Goal: Task Accomplishment & Management: Manage account settings

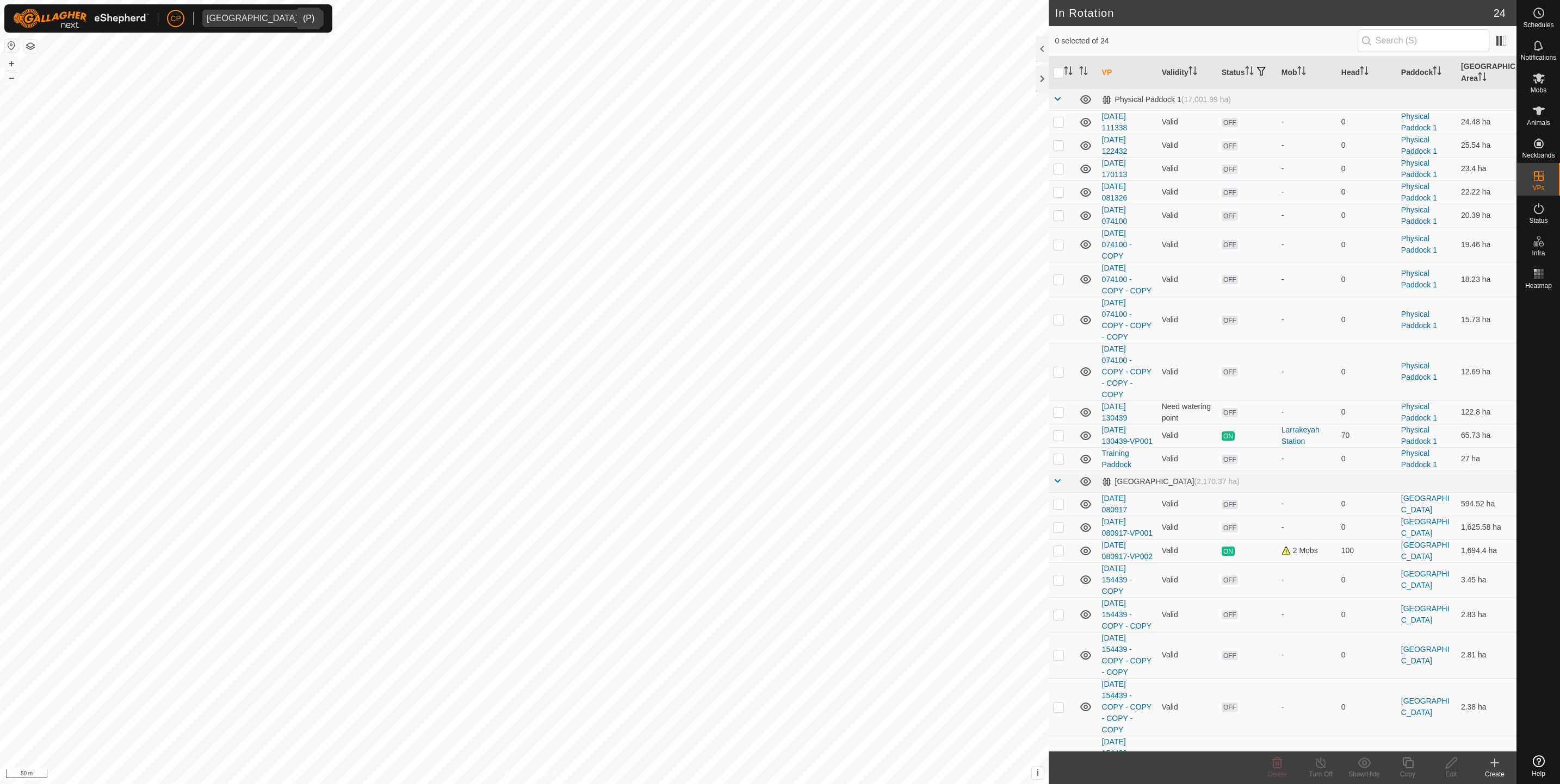
click at [224, 17] on div "Kidman Springs" at bounding box center [252, 18] width 91 height 9
click at [266, 43] on li "Katherine Research Station - Christie Pearson - Kidman Springs" at bounding box center [368, 39] width 331 height 22
click at [246, 6] on div "CP Kidman Springs" at bounding box center [168, 18] width 328 height 28
click at [246, 17] on div "Kidman Springs" at bounding box center [252, 18] width 91 height 9
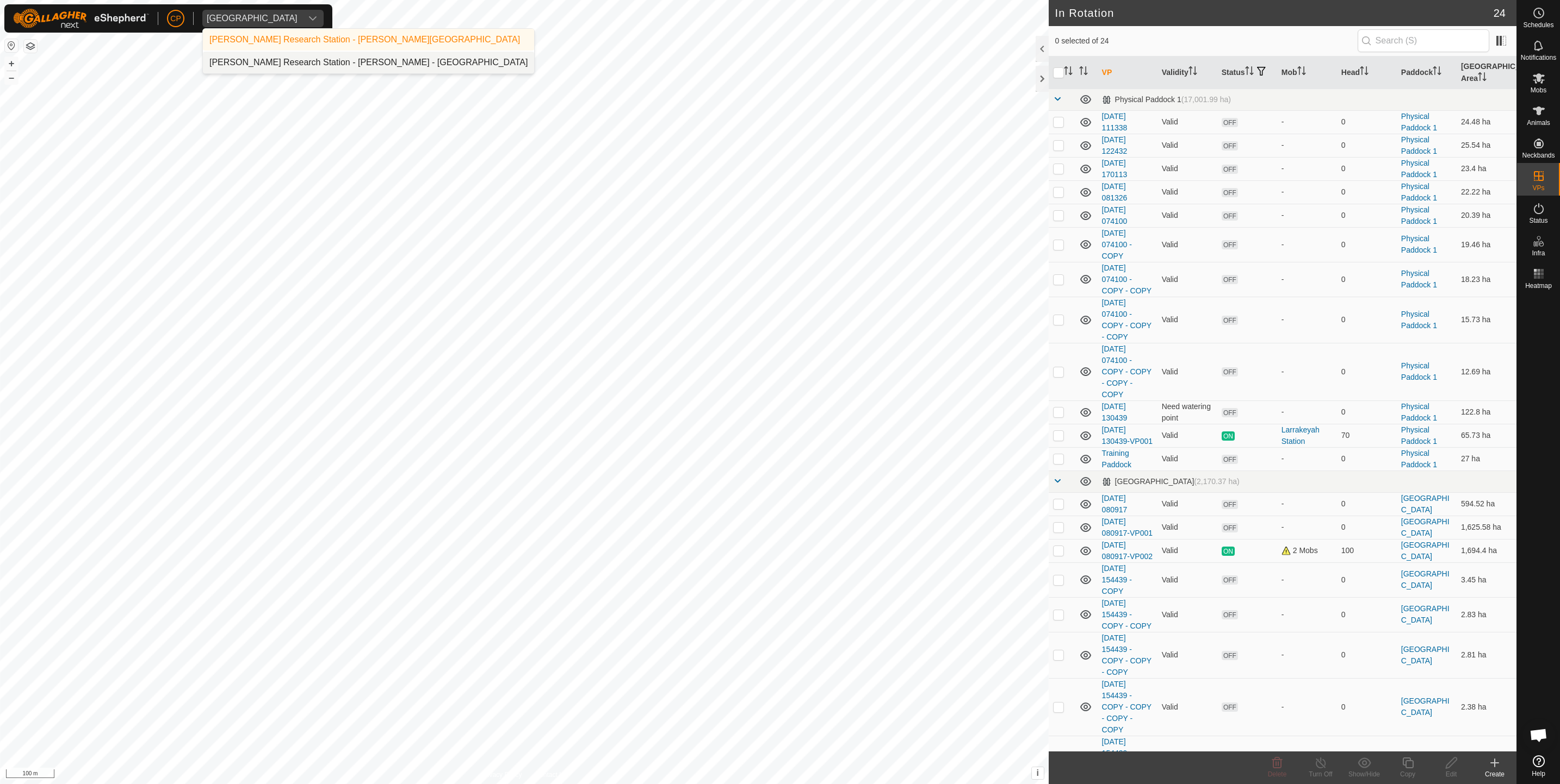
click at [396, 41] on div "Katherine Research Station - Christie Pearson - Kidman Springs" at bounding box center [365, 39] width 310 height 13
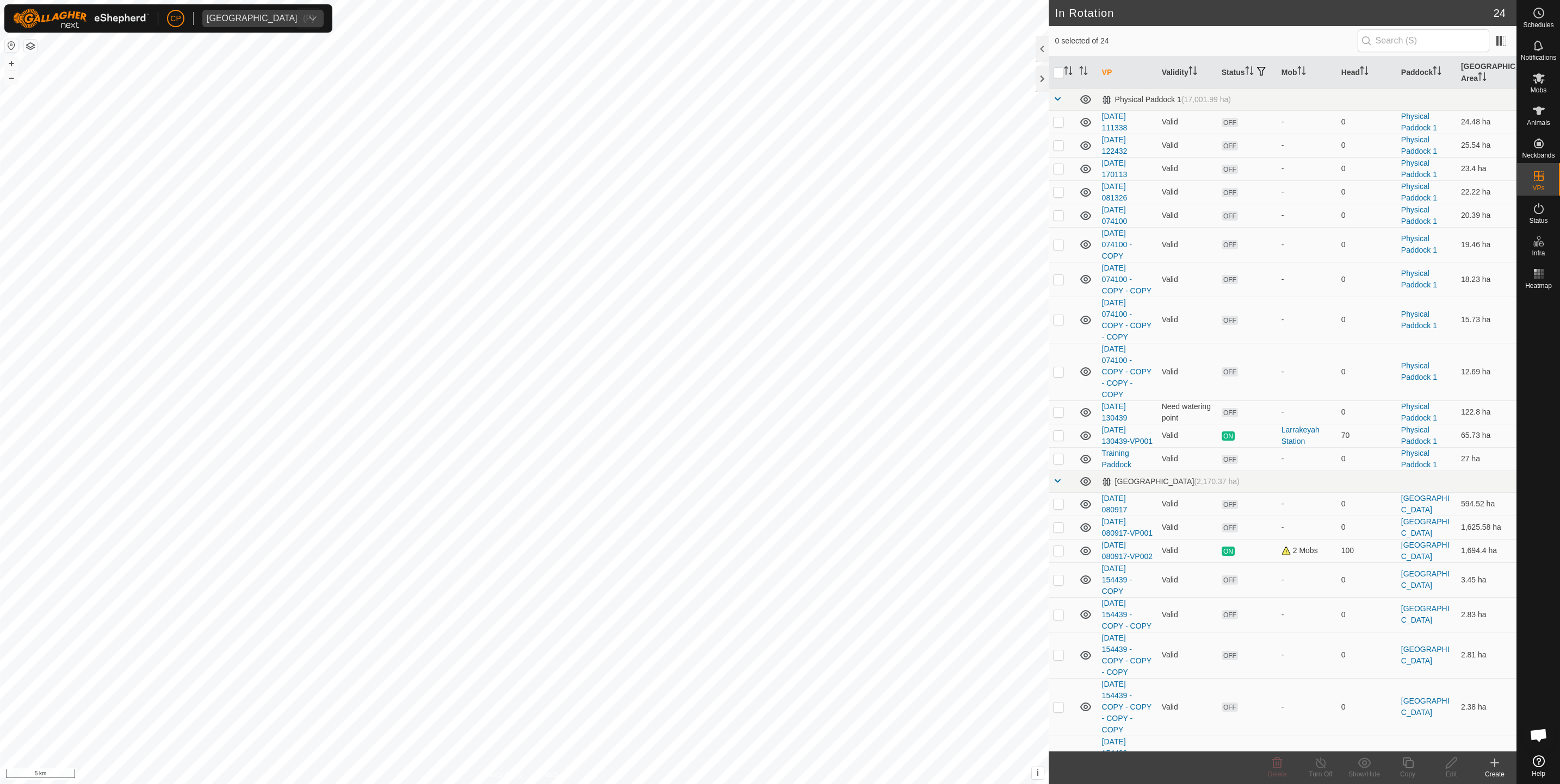
click at [268, 15] on div "Kidman Springs" at bounding box center [252, 18] width 91 height 9
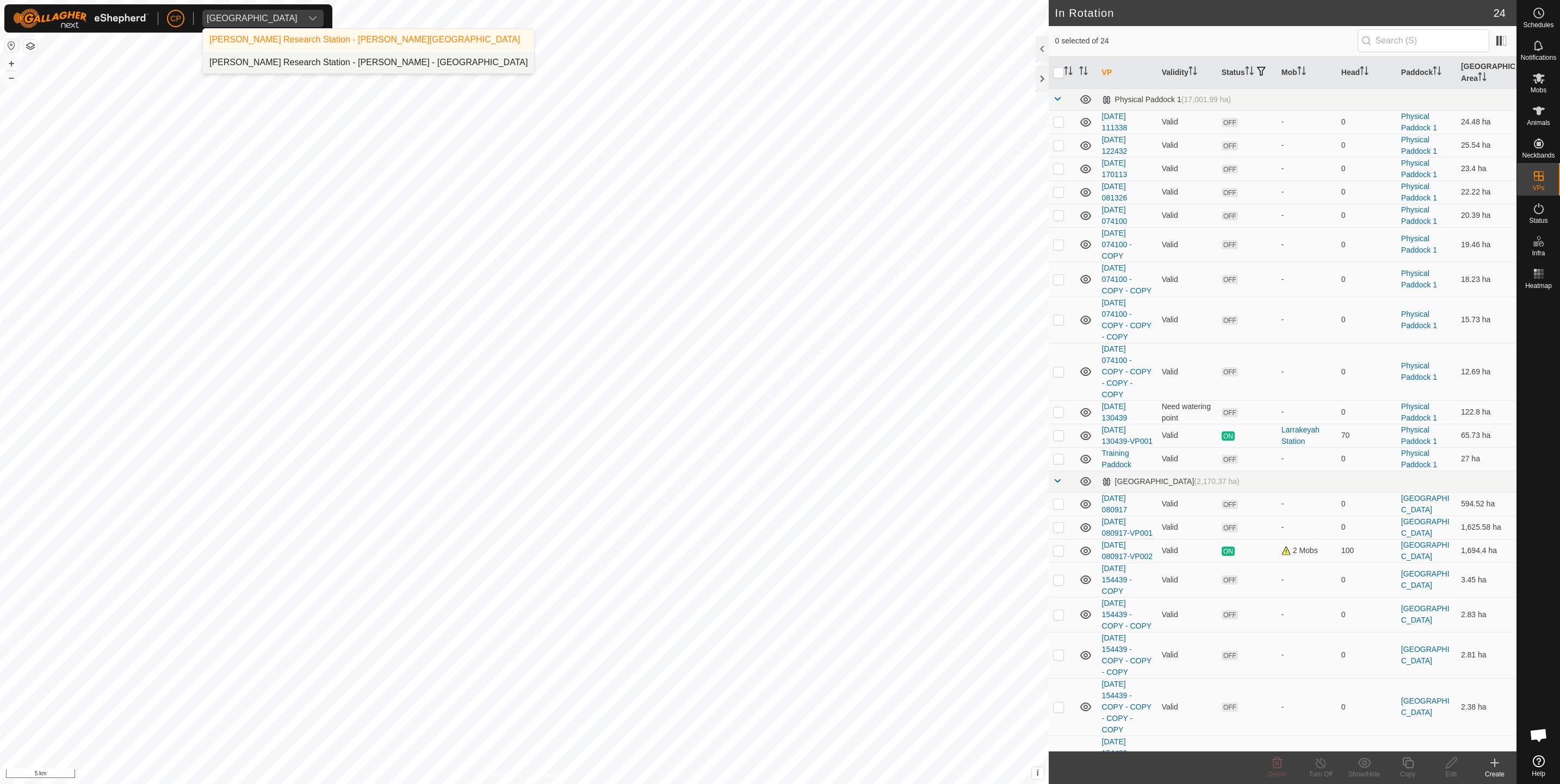
click at [447, 69] on li "Katherine Research Station - Christie Pearson - Manbulloo Station" at bounding box center [368, 62] width 331 height 22
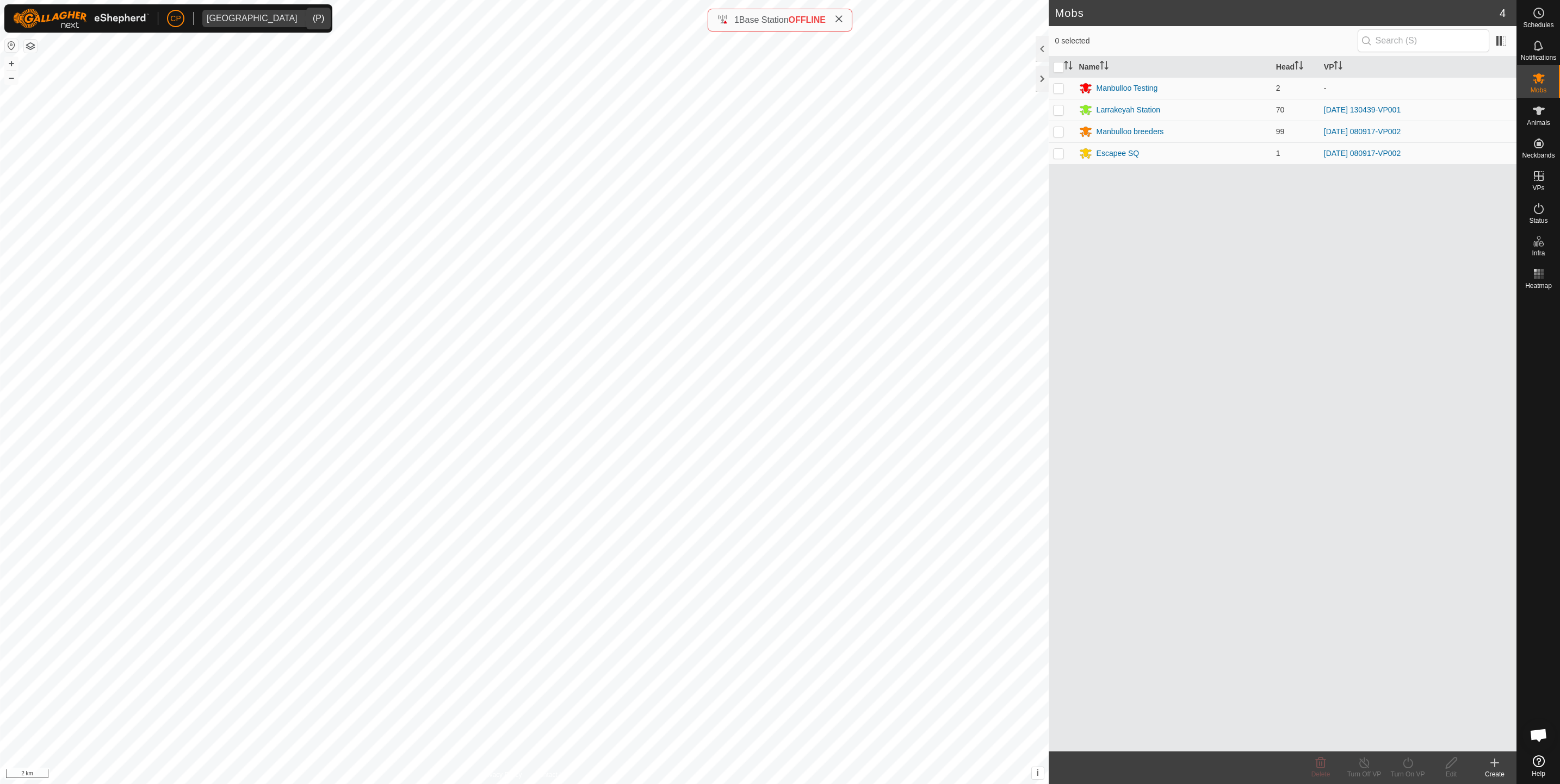
click at [267, 17] on div "[GEOGRAPHIC_DATA]" at bounding box center [252, 18] width 91 height 9
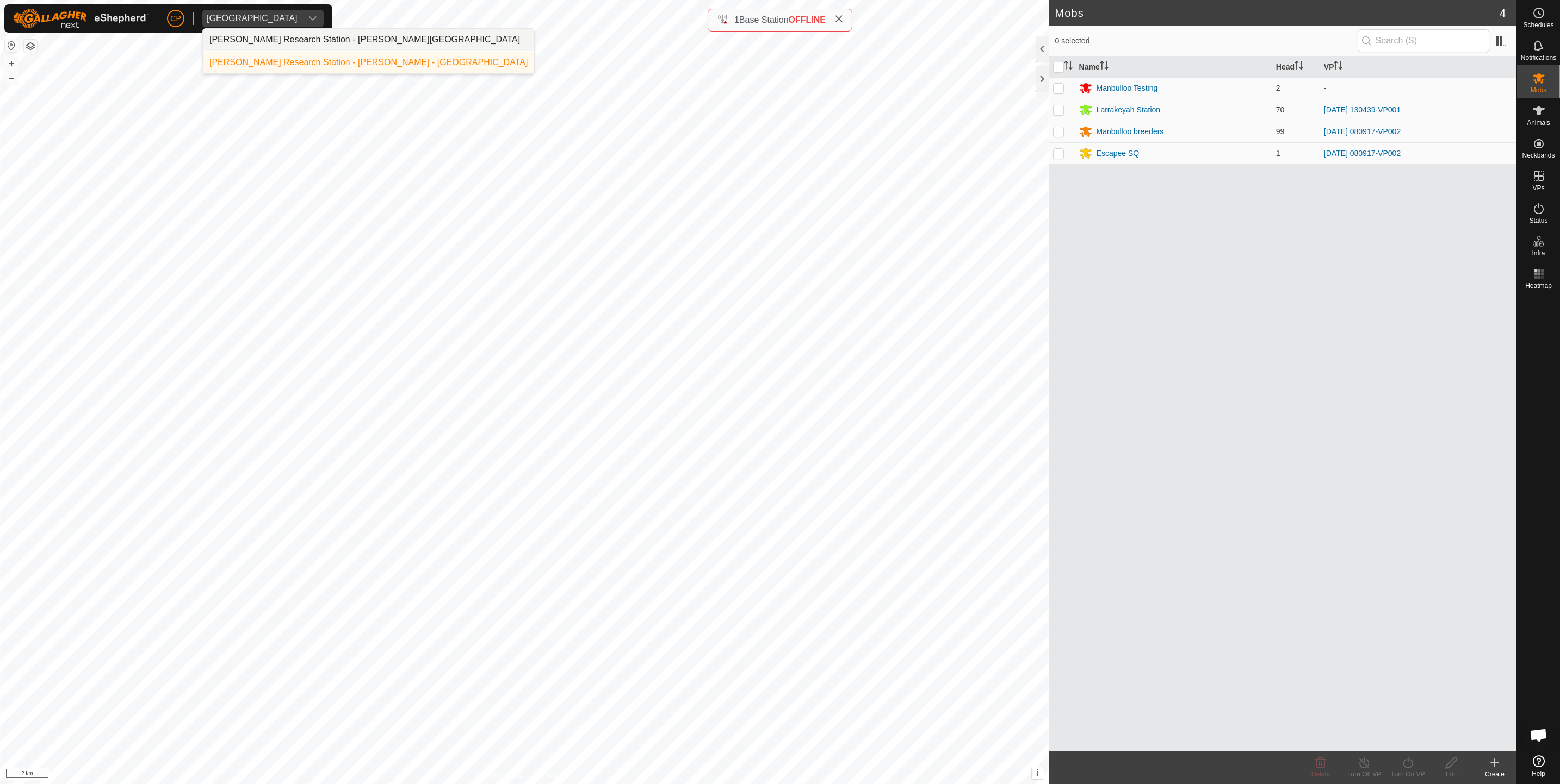
click at [348, 41] on li "Katherine Research Station - Christie Pearson - Kidman Springs" at bounding box center [368, 39] width 331 height 22
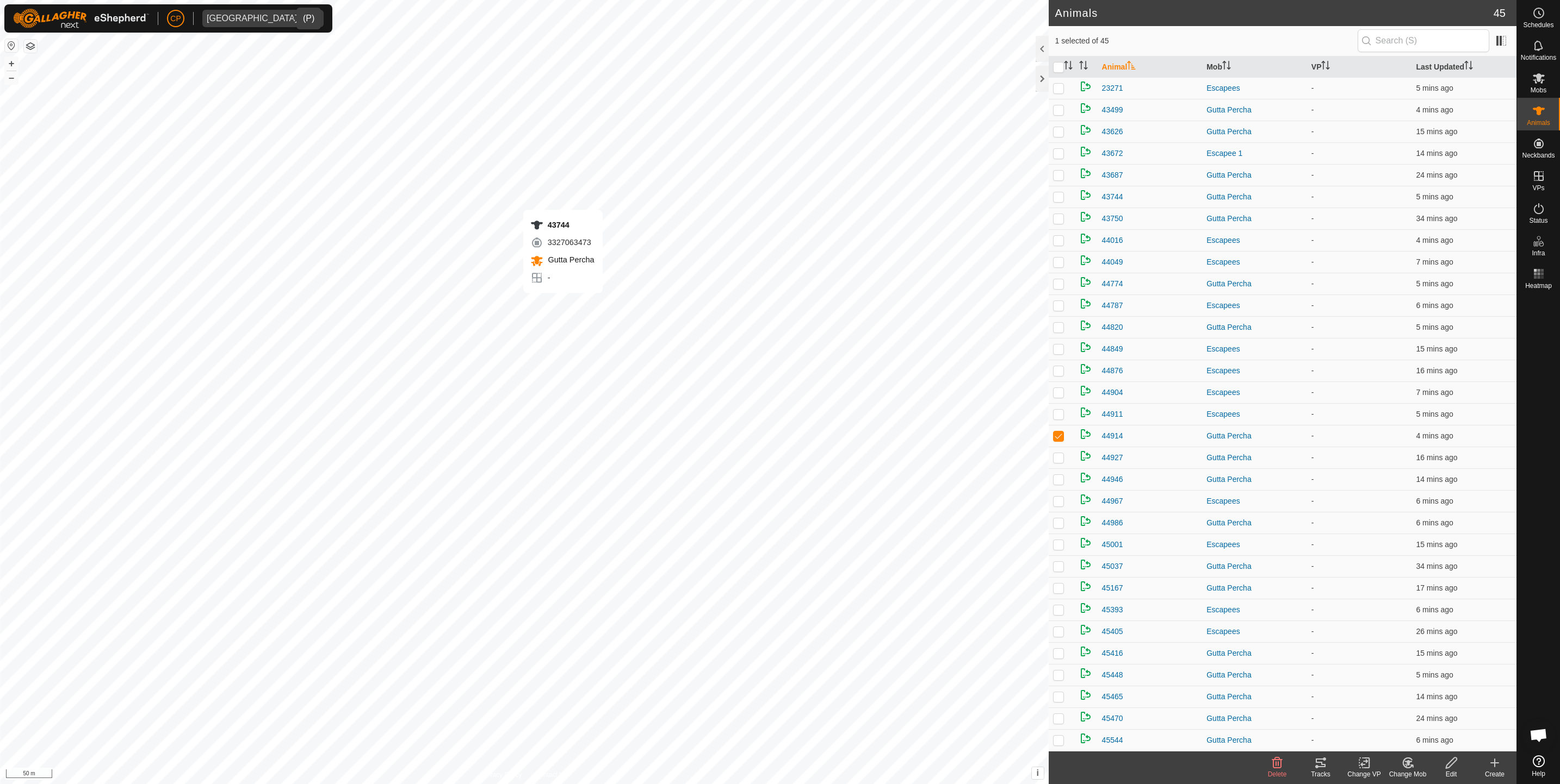
checkbox input "true"
checkbox input "false"
checkbox input "true"
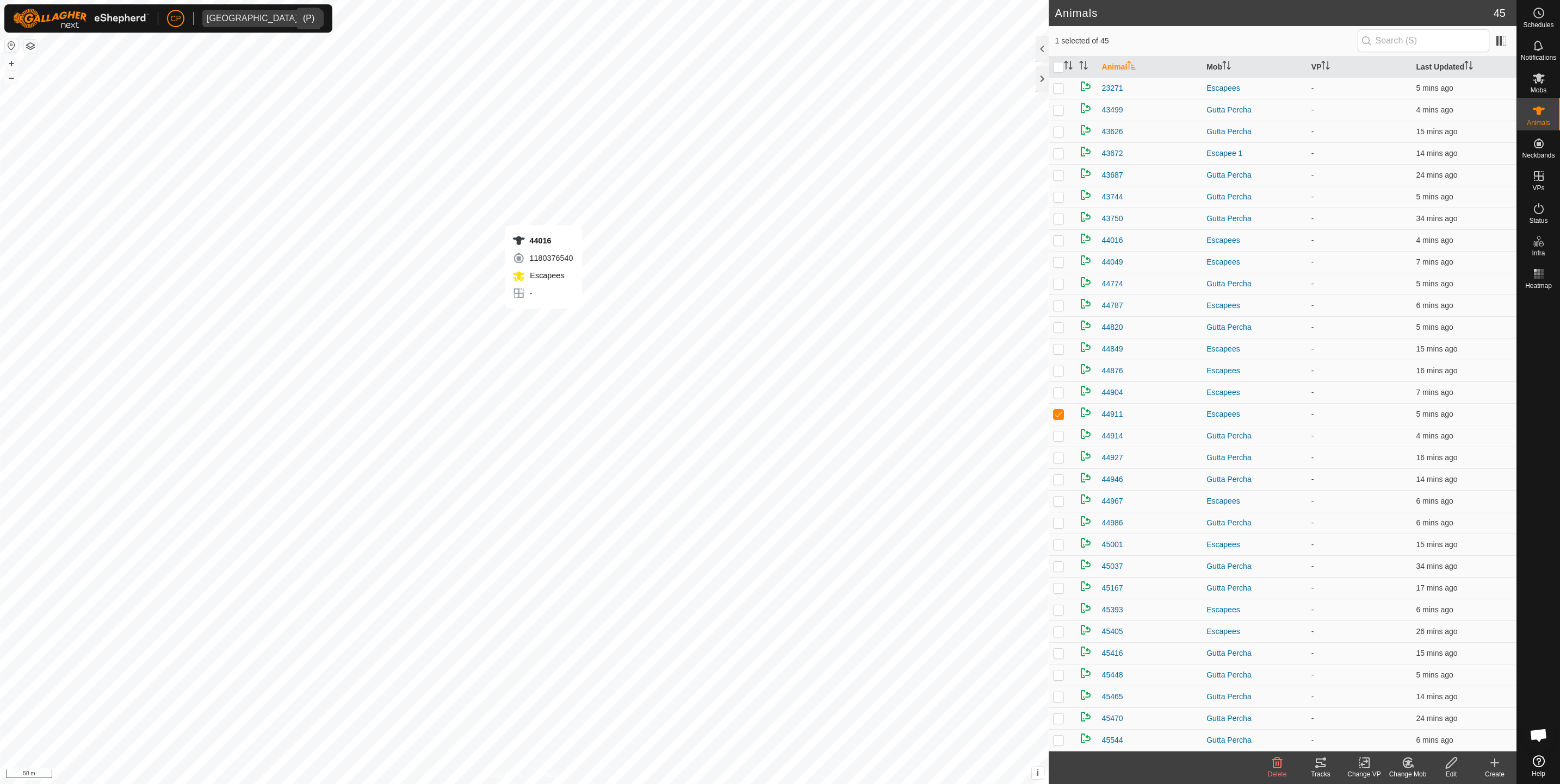
checkbox input "false"
checkbox input "true"
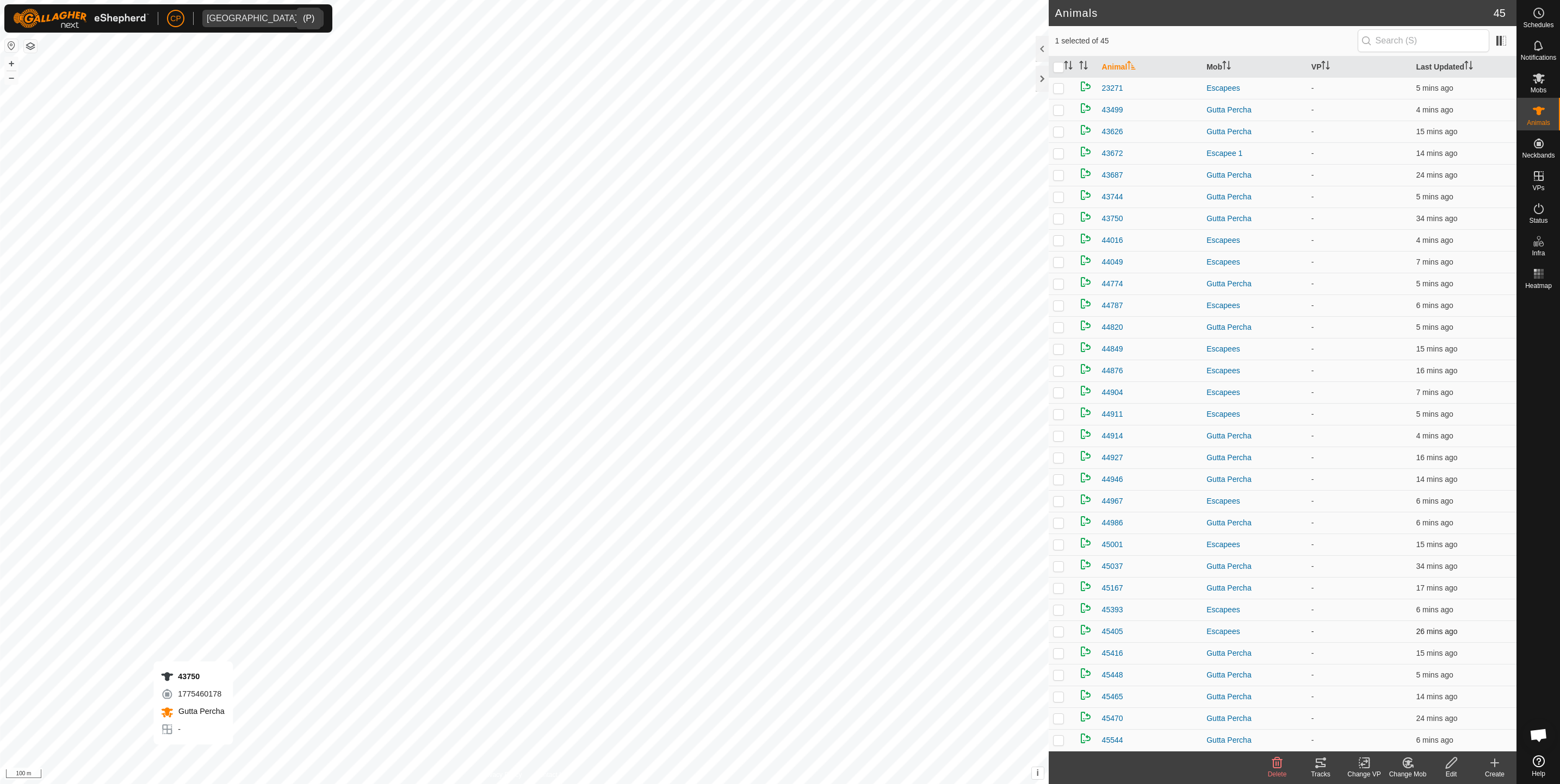
checkbox input "true"
checkbox input "false"
checkbox input "true"
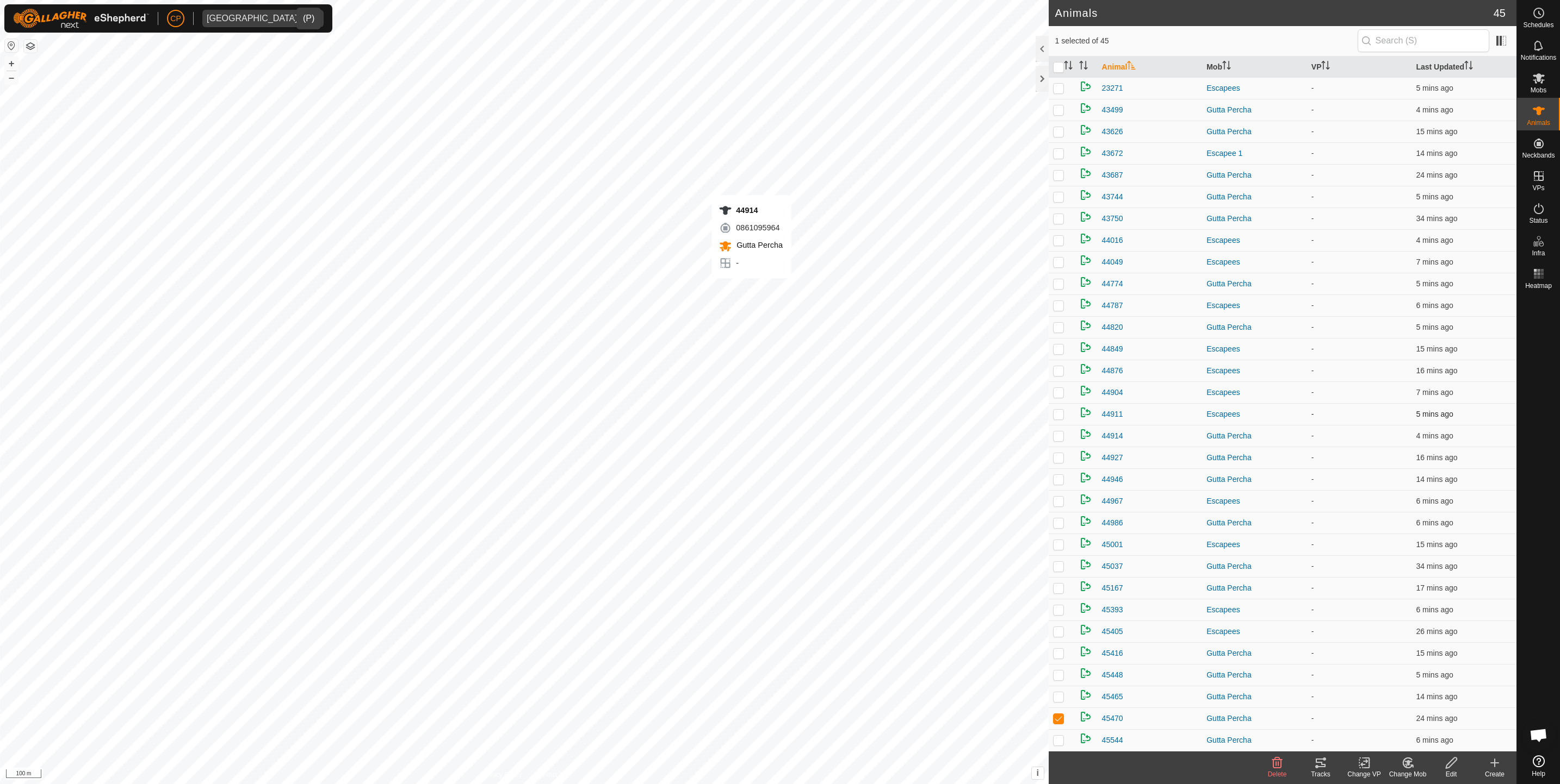
checkbox input "false"
click at [1428, 69] on th "Last Updated" at bounding box center [1463, 67] width 105 height 21
click at [1059, 92] on p-checkbox at bounding box center [1058, 88] width 11 height 9
checkbox input "true"
click at [1059, 110] on p-checkbox at bounding box center [1058, 110] width 11 height 9
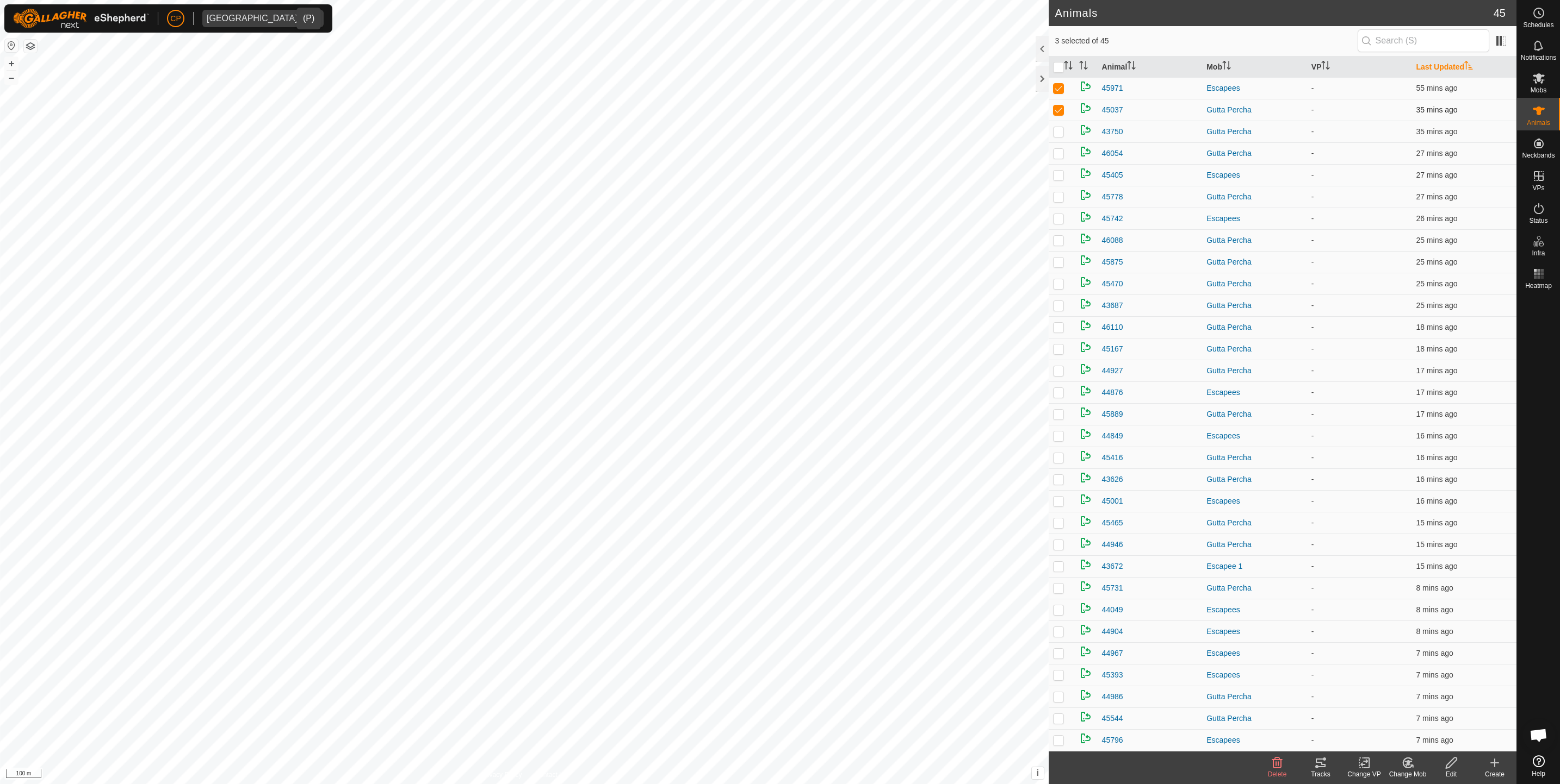
click at [1059, 116] on td at bounding box center [1061, 110] width 26 height 22
checkbox input "false"
click at [1059, 88] on p-checkbox at bounding box center [1058, 88] width 11 height 9
checkbox input "false"
click at [1429, 69] on th "Last Updated" at bounding box center [1463, 67] width 105 height 21
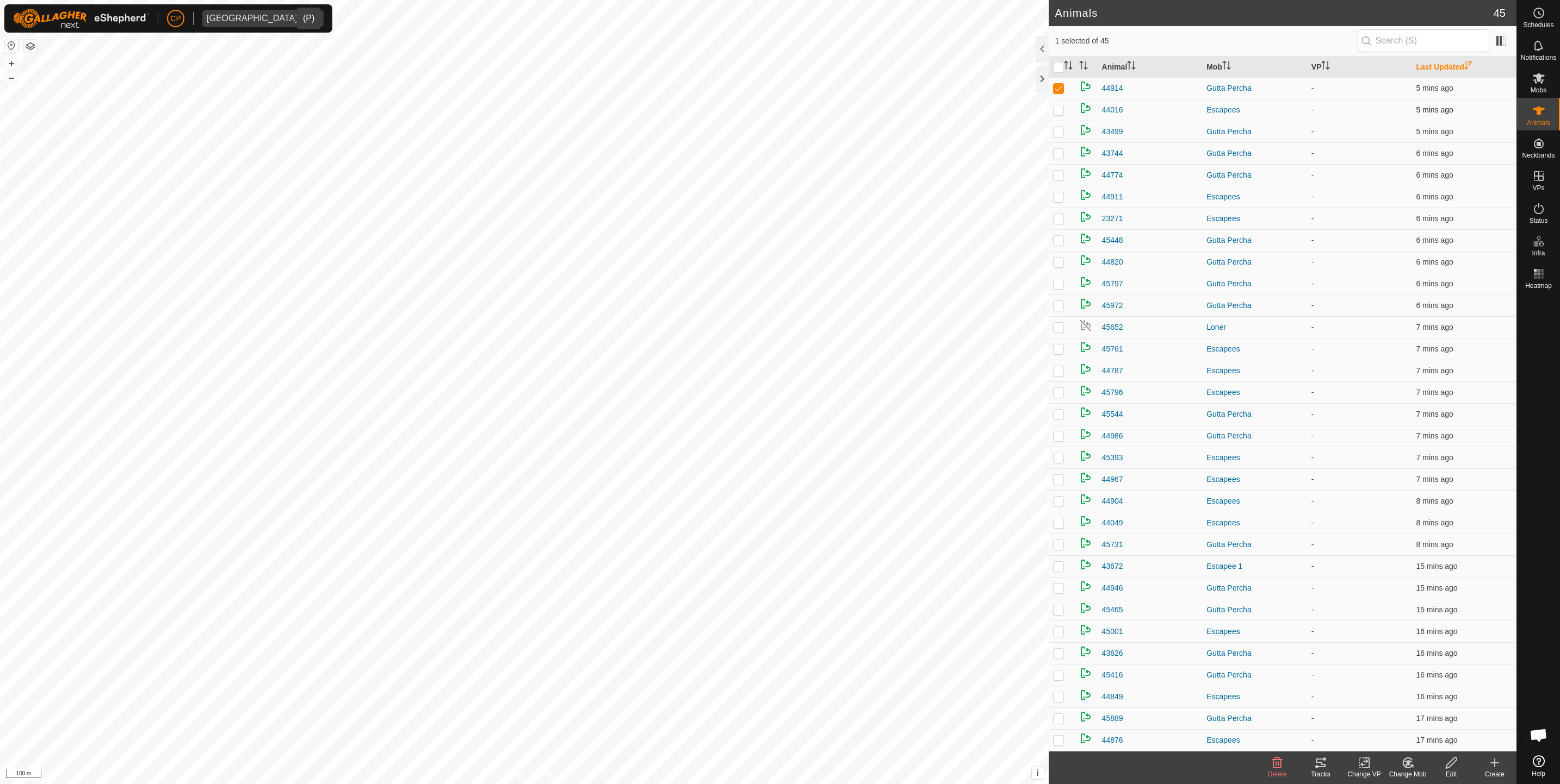
click at [1059, 111] on p-checkbox at bounding box center [1058, 110] width 11 height 9
checkbox input "true"
click at [1057, 130] on p-checkbox at bounding box center [1058, 132] width 11 height 9
checkbox input "true"
click at [1059, 157] on p-checkbox at bounding box center [1058, 153] width 11 height 9
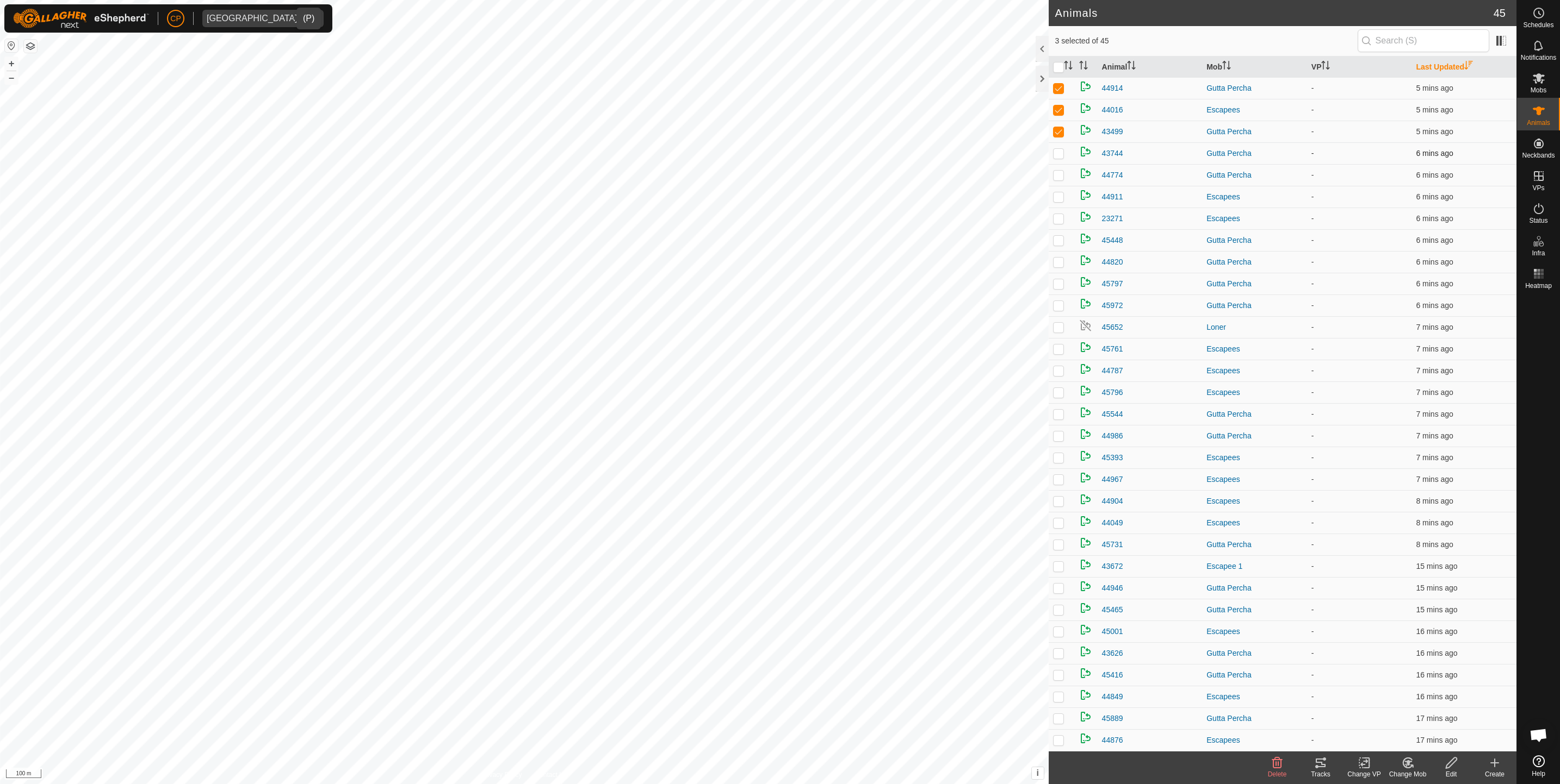
checkbox input "true"
click at [1059, 186] on td at bounding box center [1061, 175] width 26 height 22
checkbox input "true"
click at [1054, 657] on p-tablecheckbox at bounding box center [1058, 654] width 11 height 9
checkbox input "true"
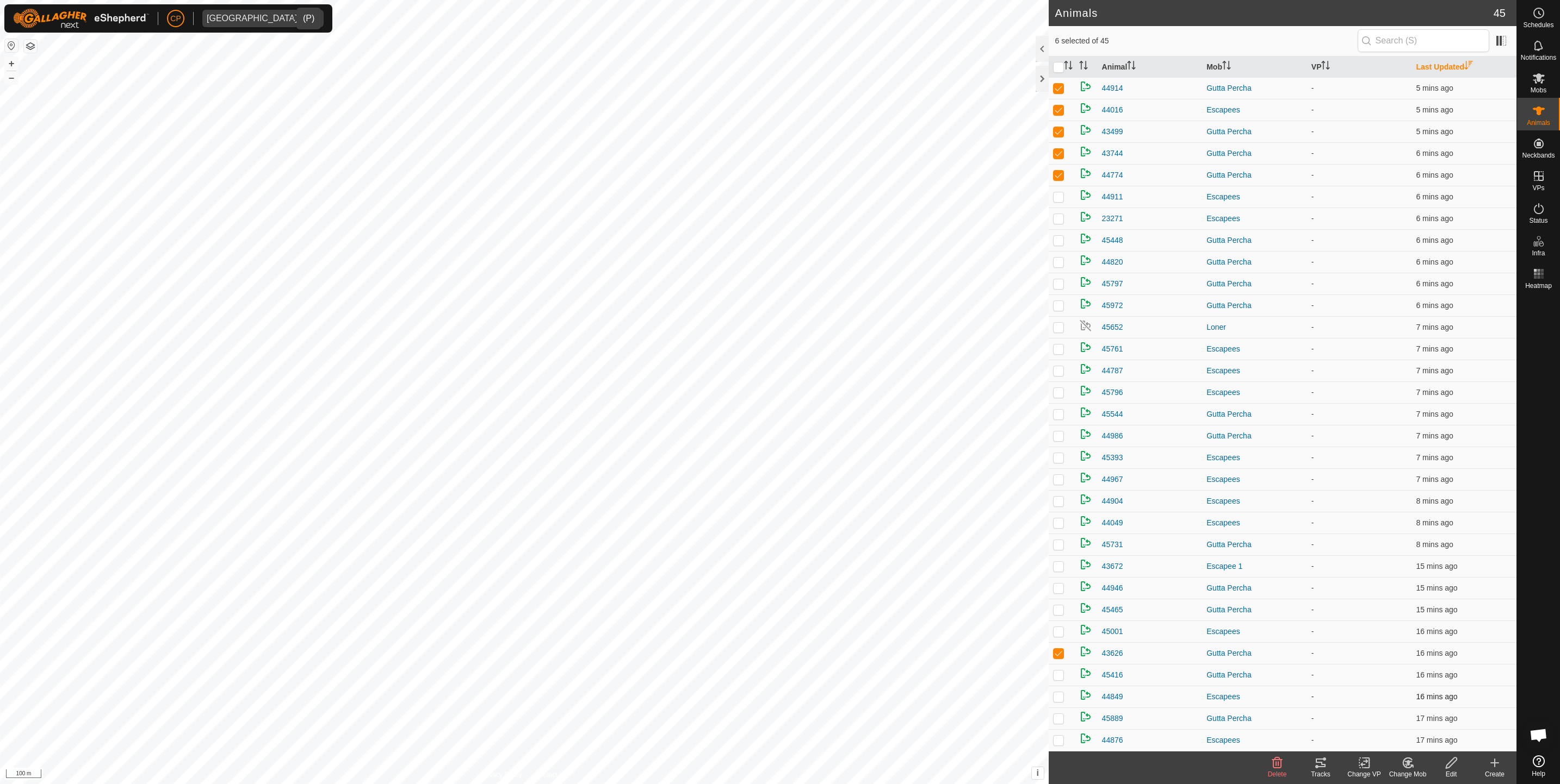
click at [1059, 701] on p-checkbox at bounding box center [1058, 697] width 11 height 9
checkbox input "true"
click at [1059, 653] on p-checkbox at bounding box center [1058, 654] width 11 height 9
checkbox input "true"
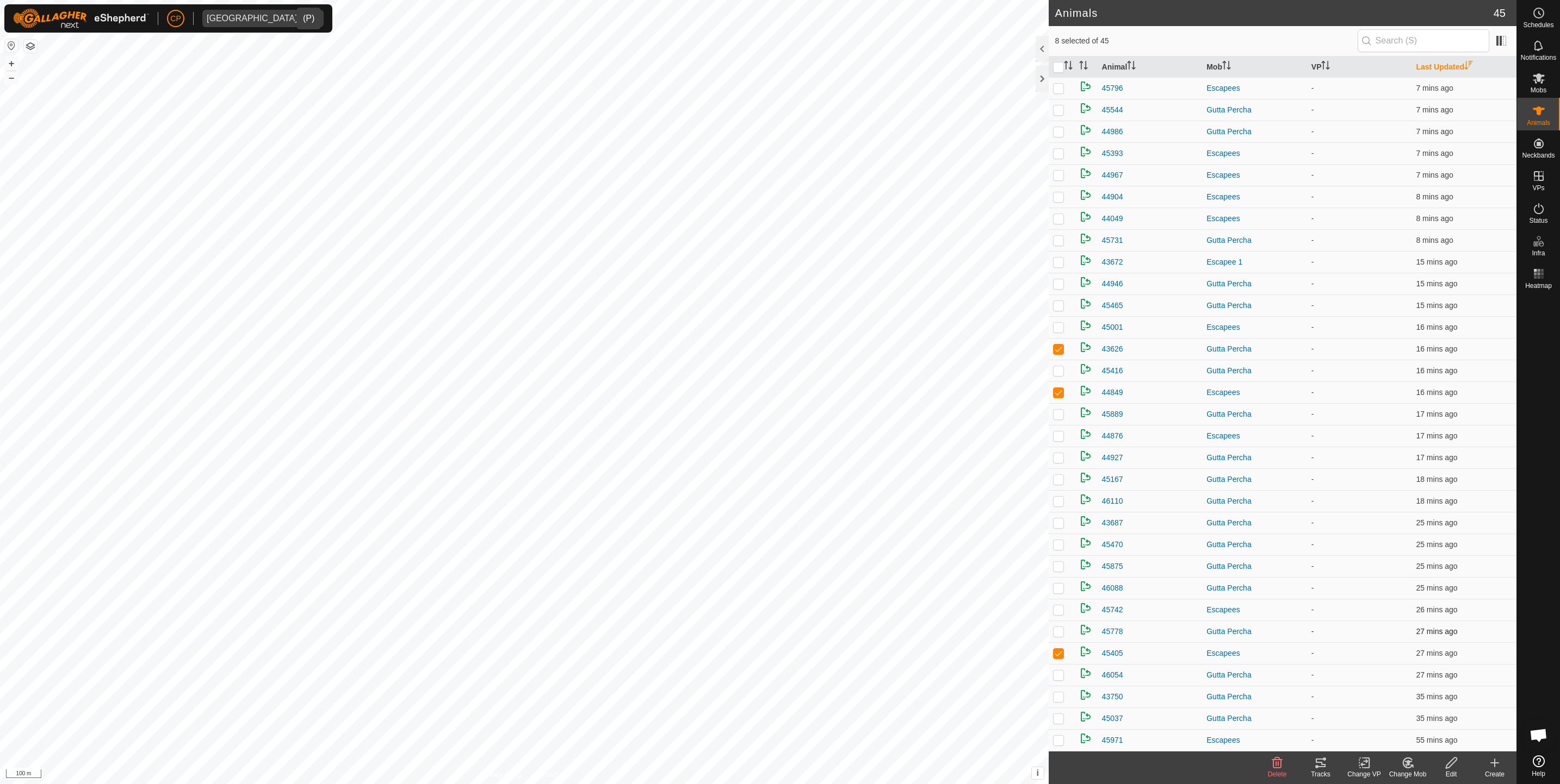
click at [1056, 631] on p-checkbox at bounding box center [1058, 631] width 11 height 9
checkbox input "true"
click at [1059, 603] on td at bounding box center [1061, 610] width 26 height 22
checkbox input "true"
click at [1055, 581] on td at bounding box center [1061, 588] width 26 height 22
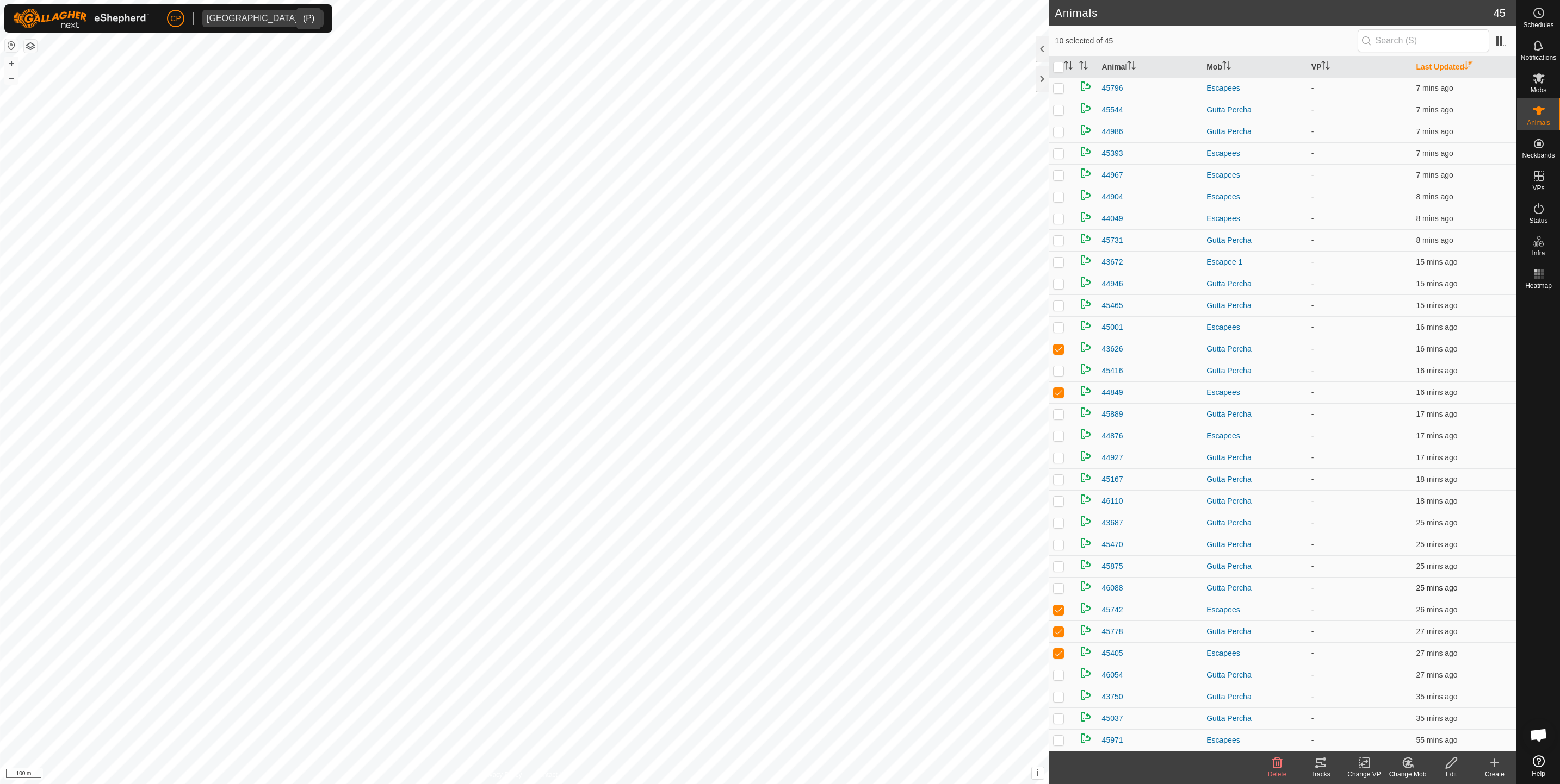
checkbox input "true"
click at [1055, 371] on p-checkbox at bounding box center [1058, 371] width 11 height 9
checkbox input "true"
click at [1056, 397] on p-tablecheckbox at bounding box center [1058, 392] width 11 height 9
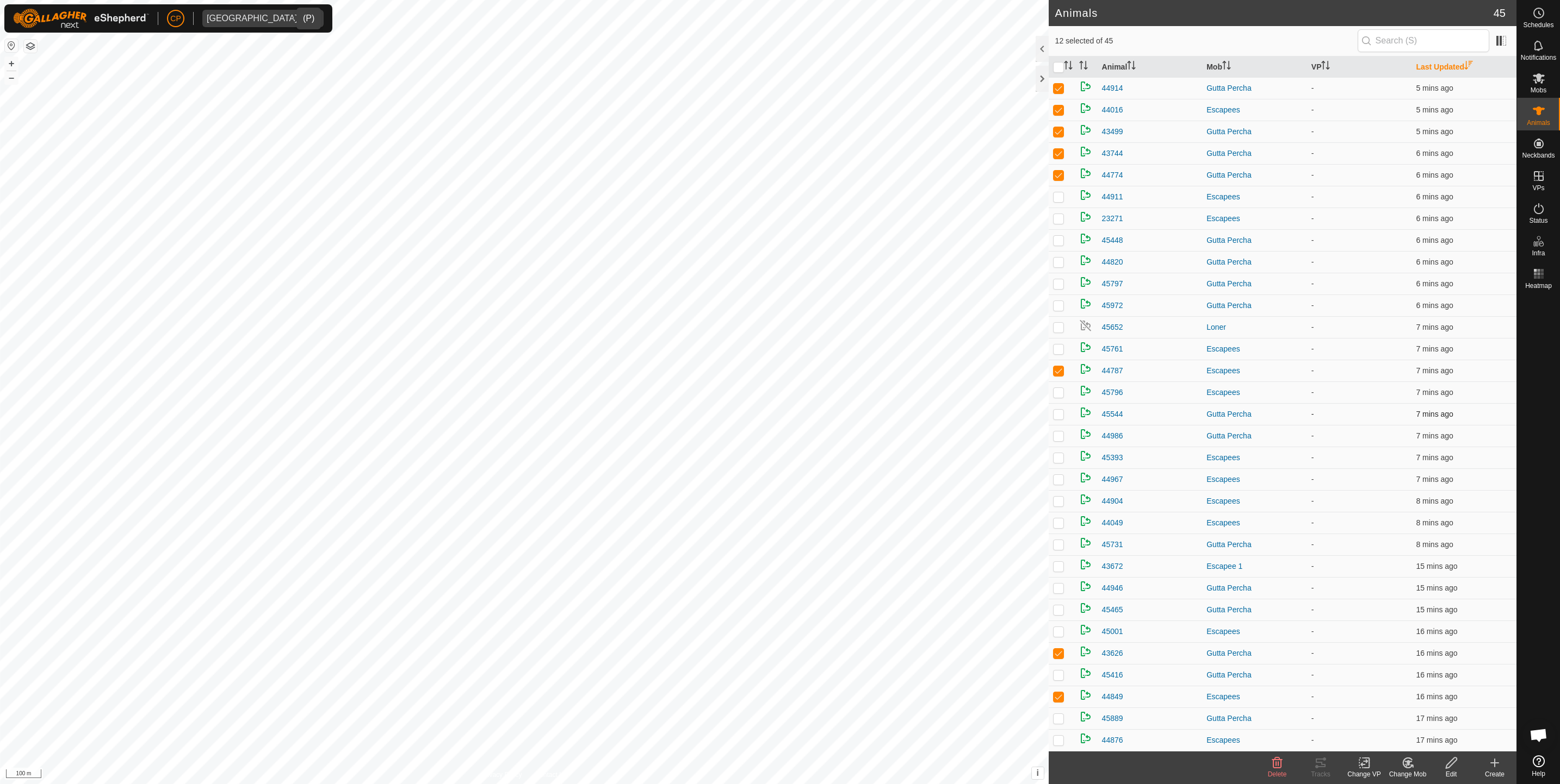
checkbox input "true"
click at [1056, 416] on p-checkbox at bounding box center [1058, 415] width 11 height 9
checkbox input "true"
click at [1058, 439] on p-checkbox at bounding box center [1058, 436] width 11 height 9
checkbox input "true"
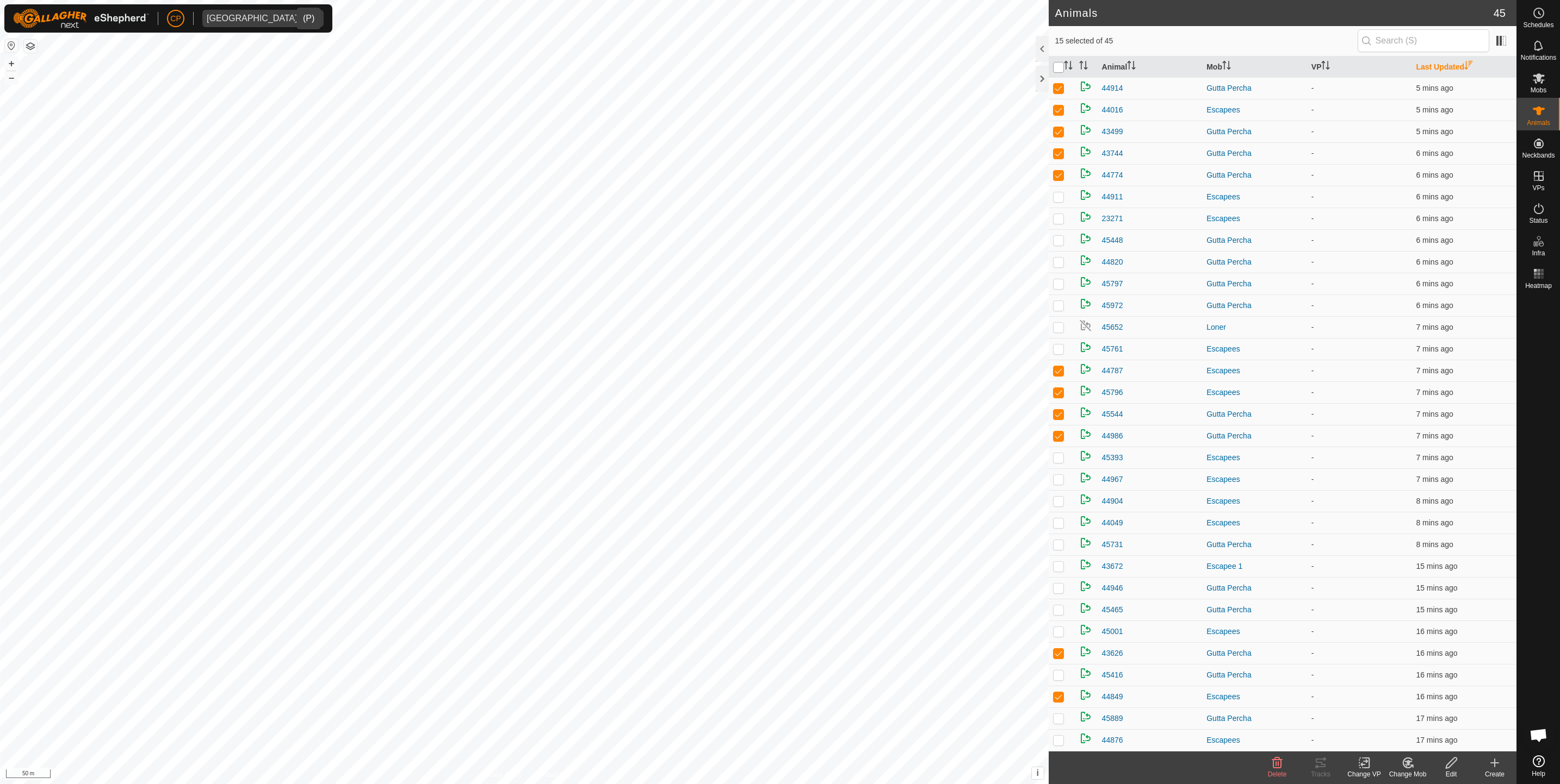
click at [1061, 67] on input "checkbox" at bounding box center [1058, 67] width 11 height 11
checkbox input "true"
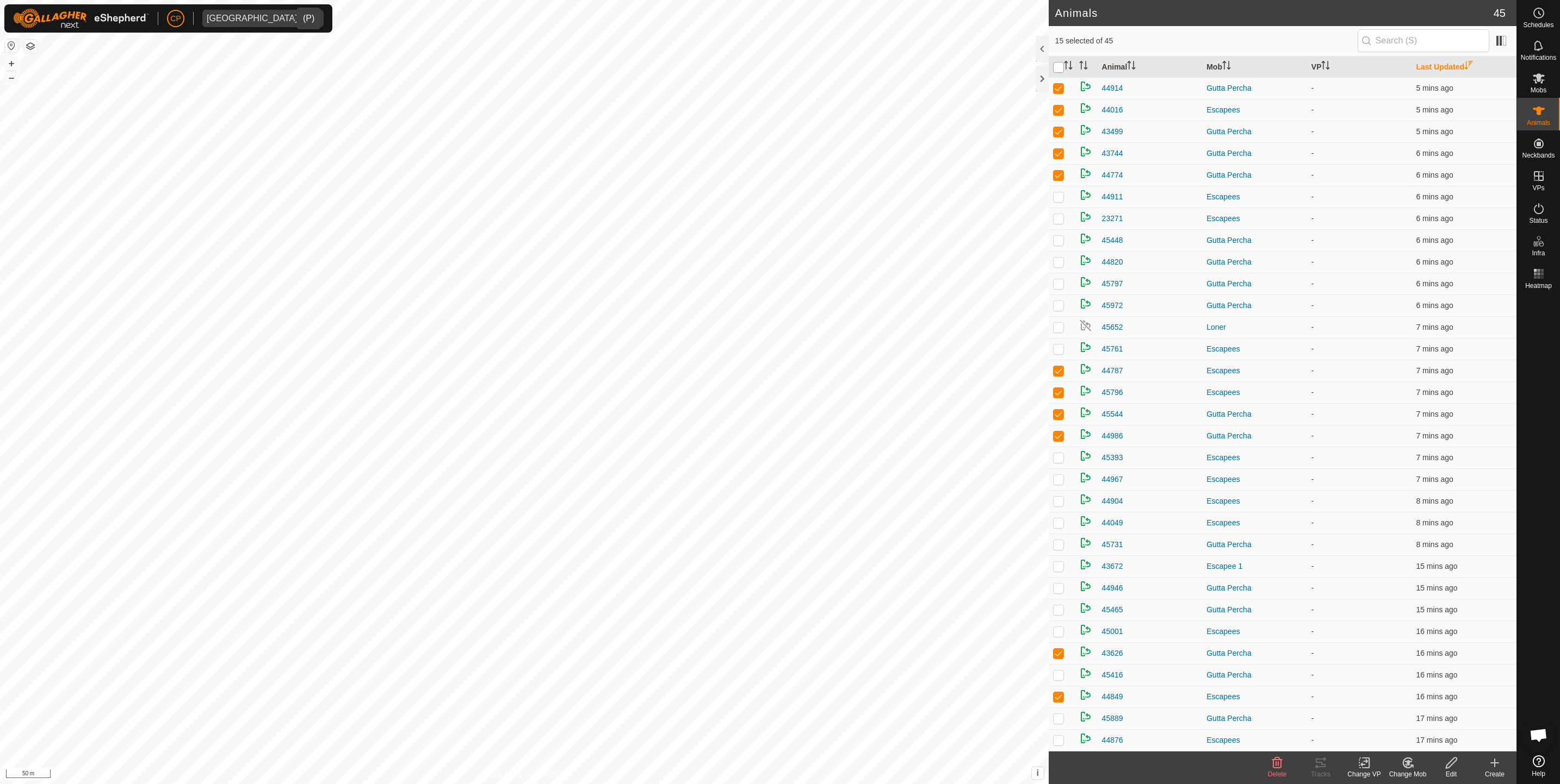
checkbox input "true"
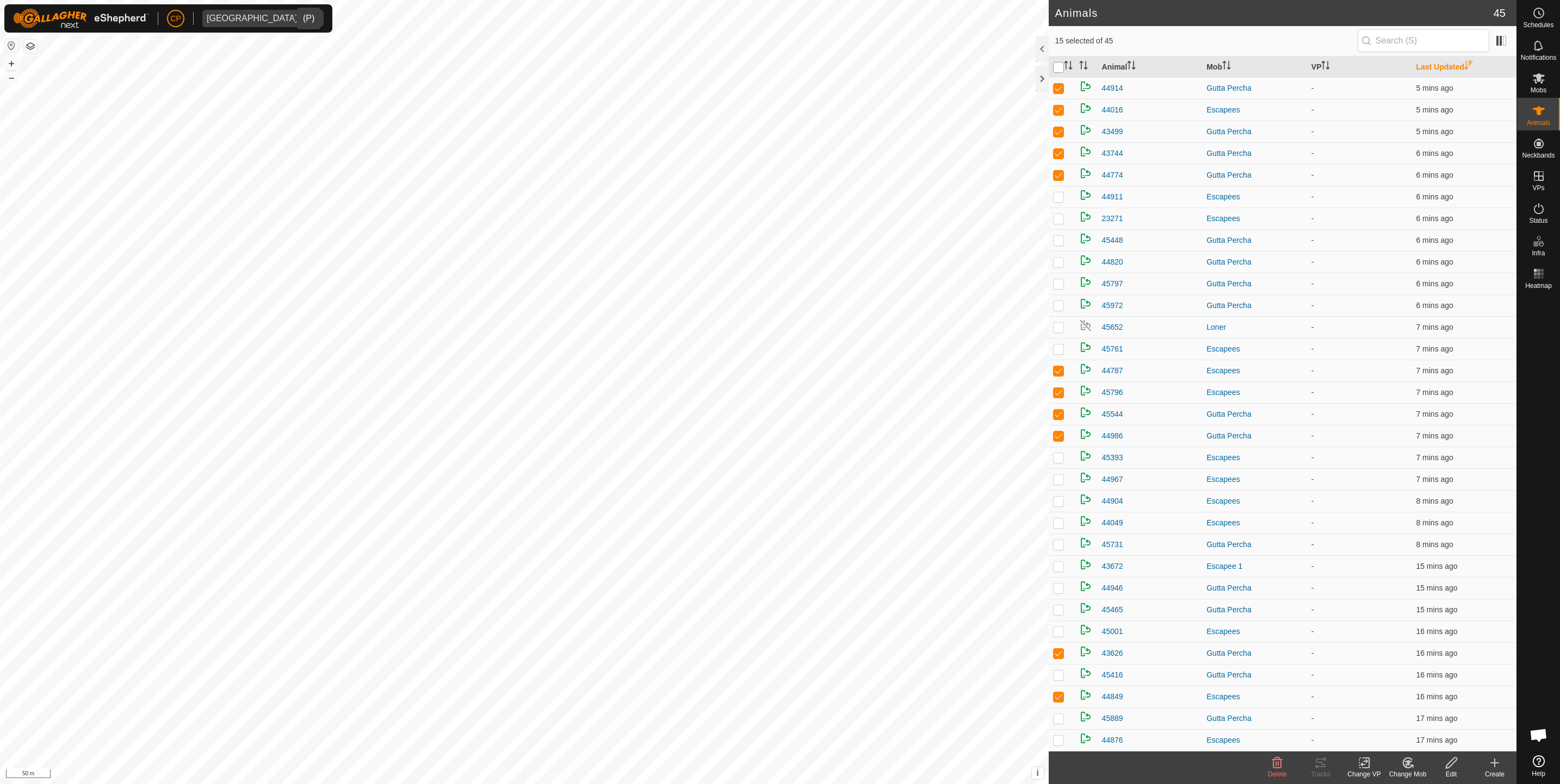
checkbox input "true"
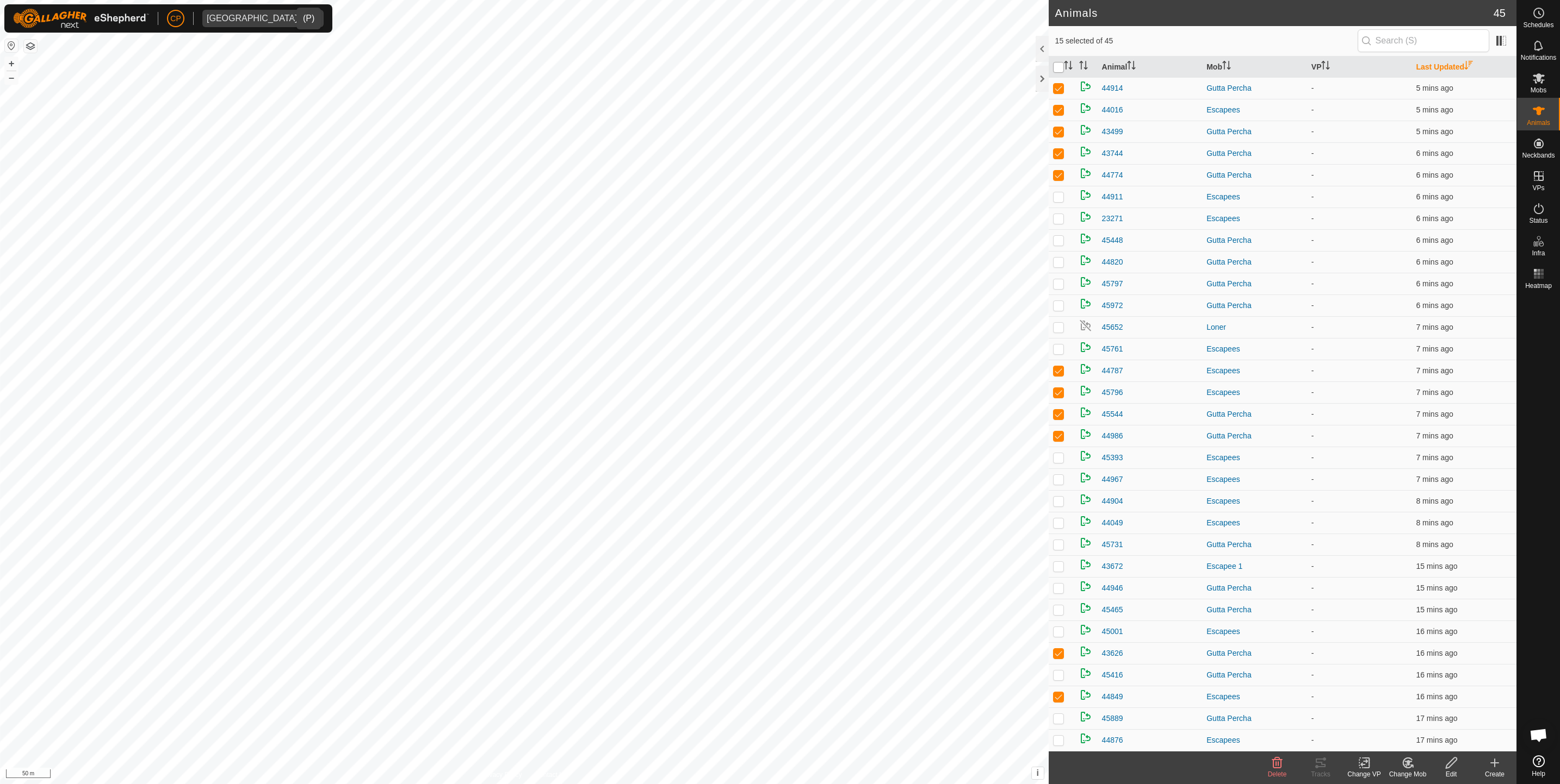
checkbox input "true"
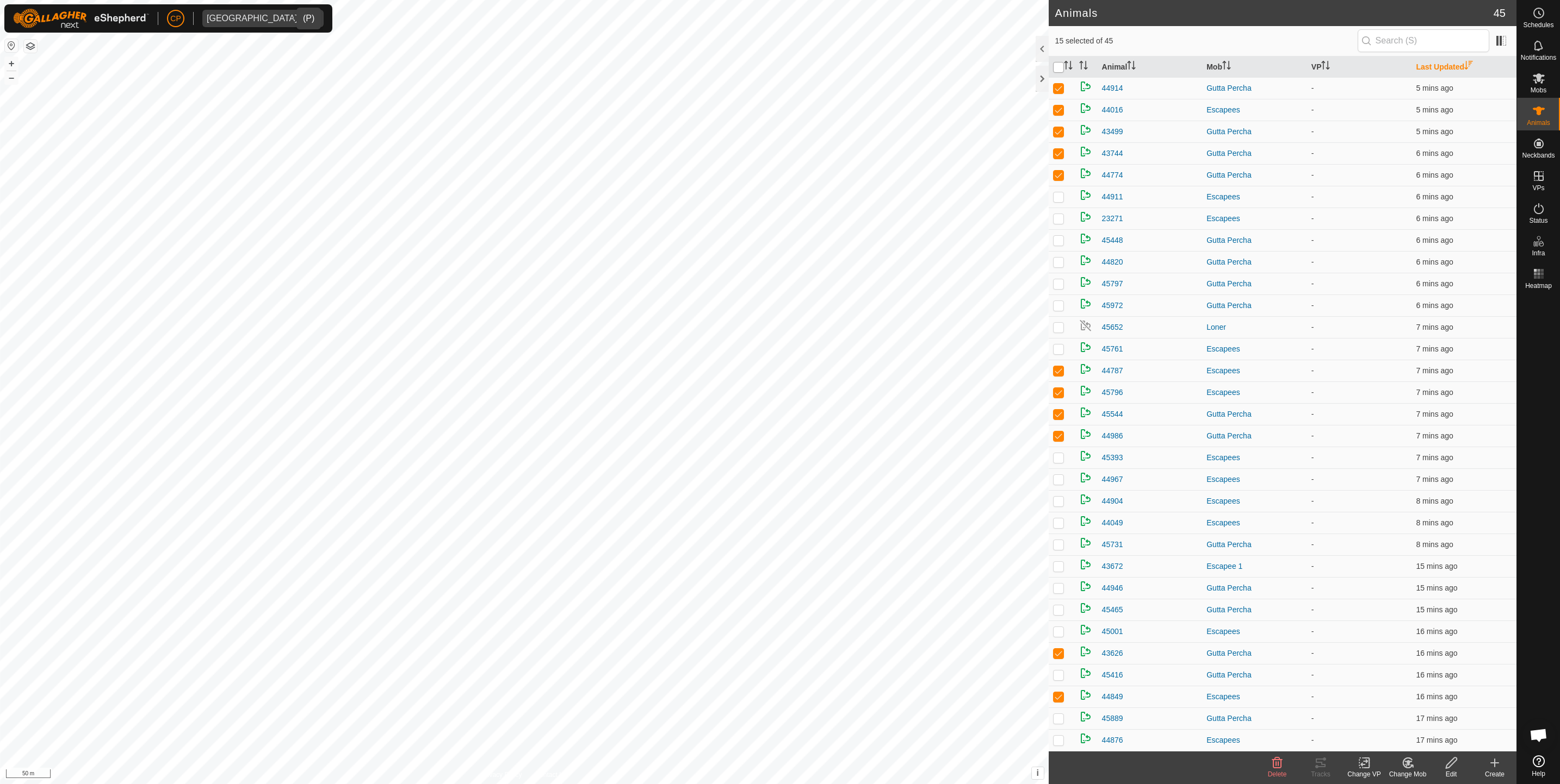
checkbox input "true"
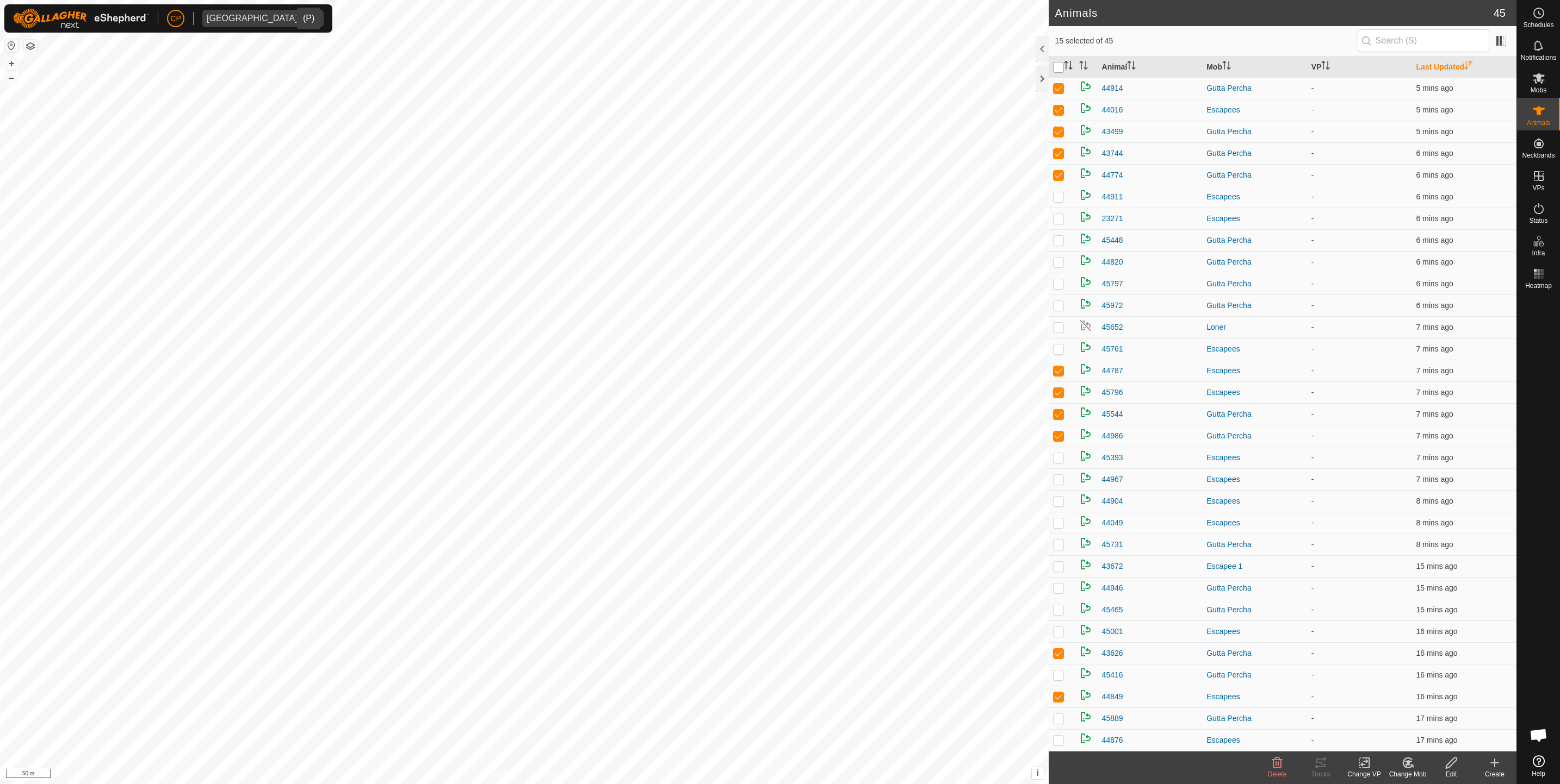
checkbox input "true"
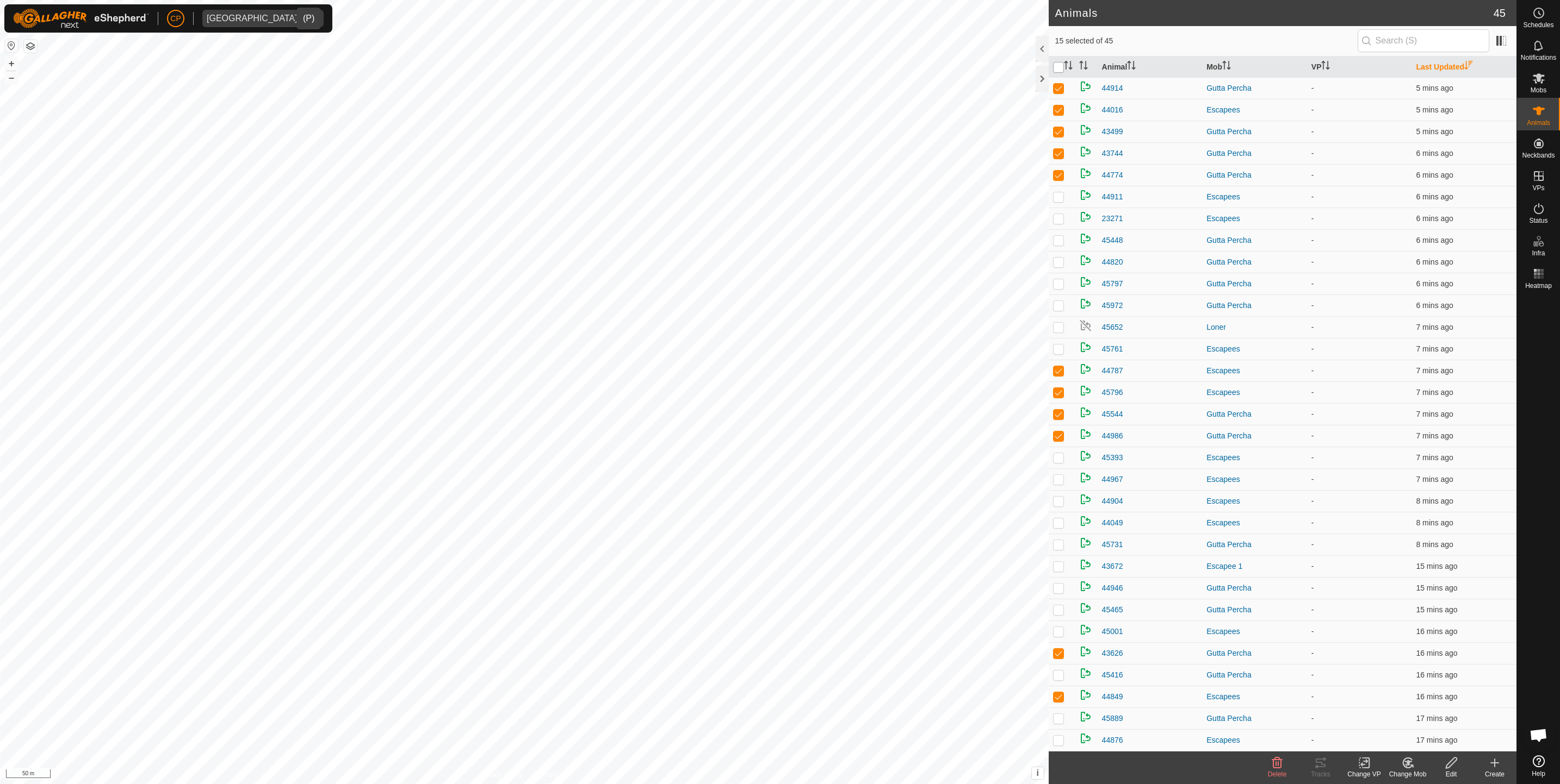
checkbox input "true"
click at [1061, 67] on input "checkbox" at bounding box center [1058, 67] width 11 height 11
checkbox input "false"
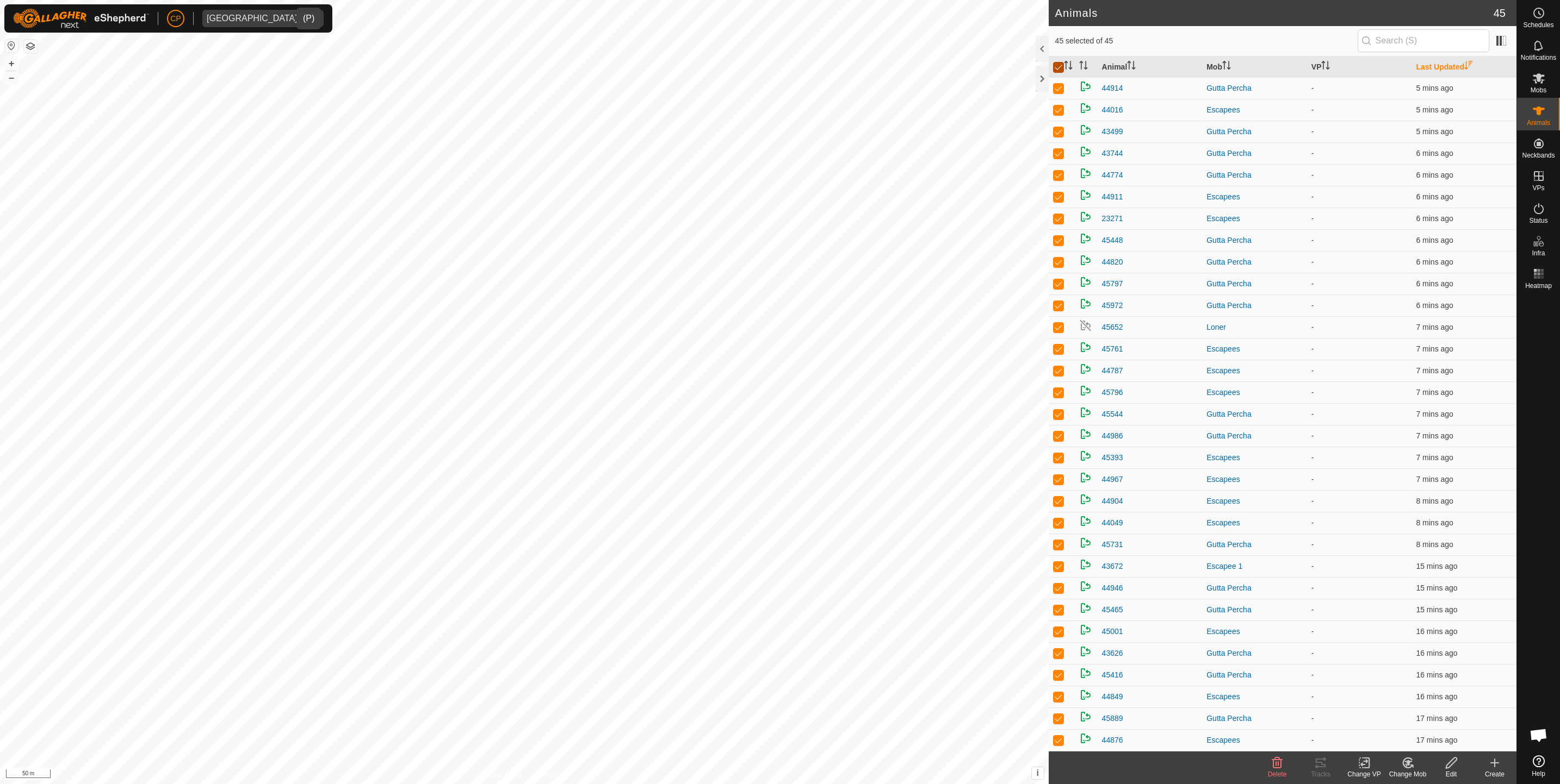
checkbox input "false"
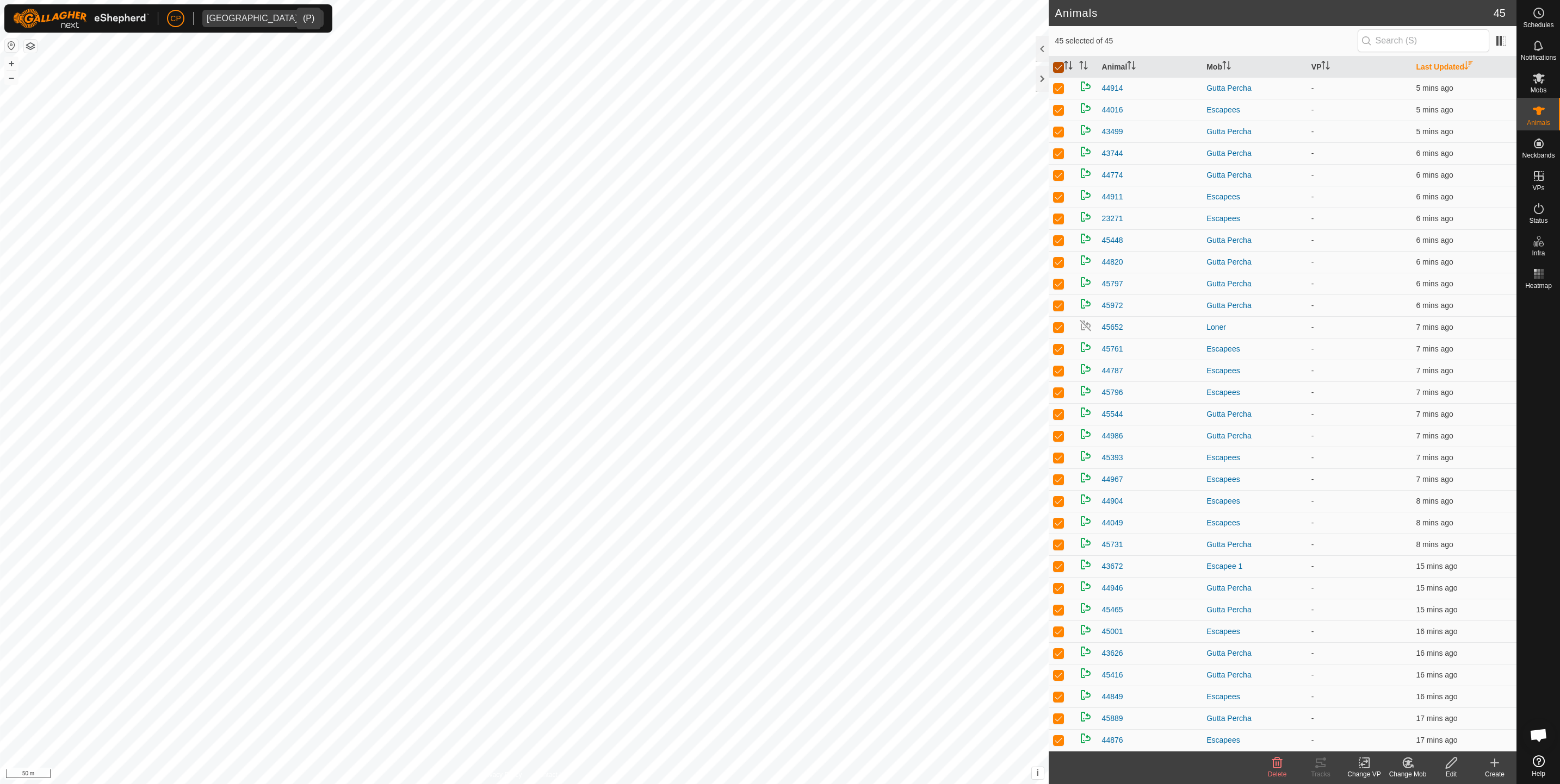
checkbox input "false"
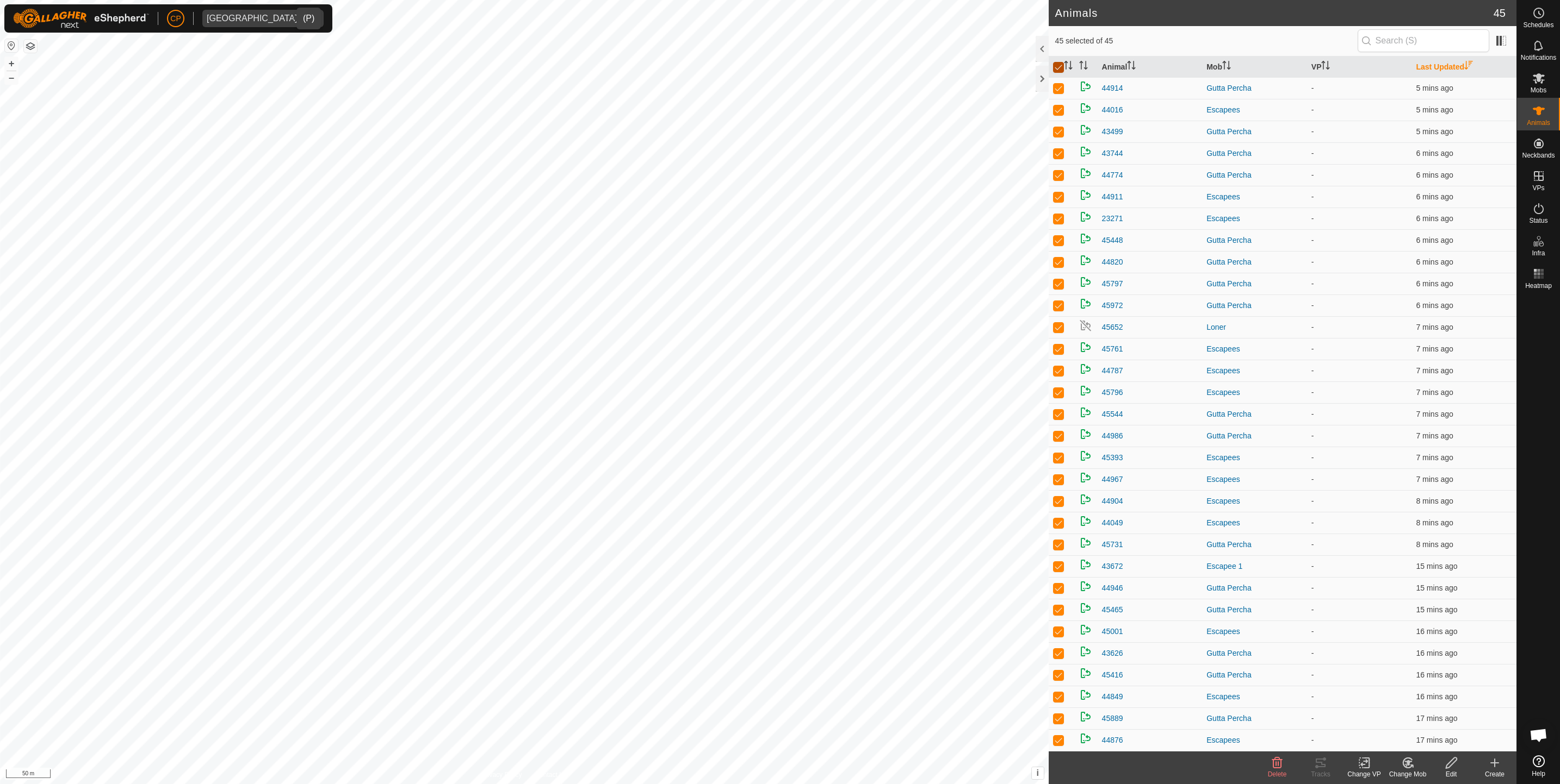
checkbox input "false"
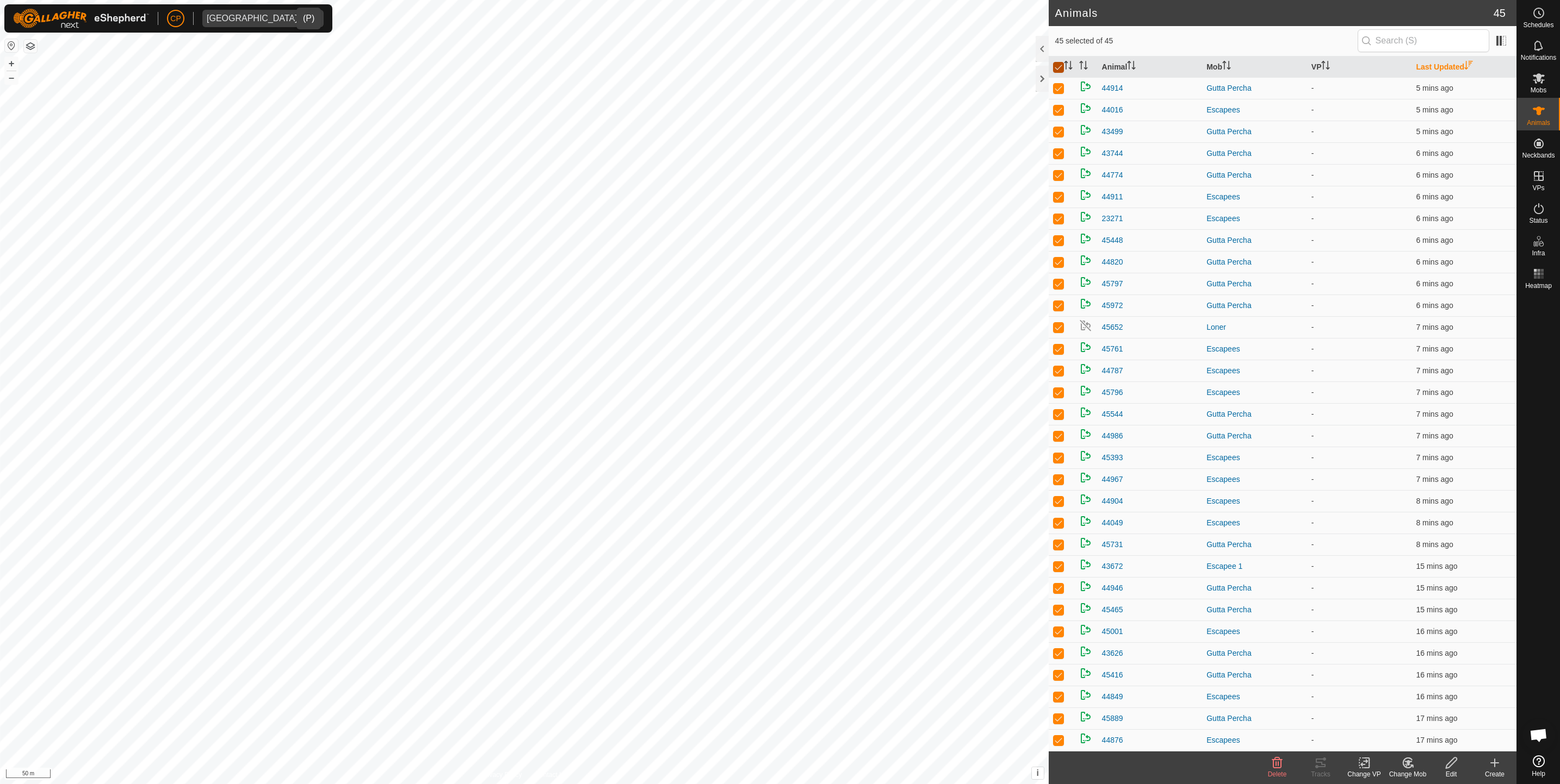
checkbox input "false"
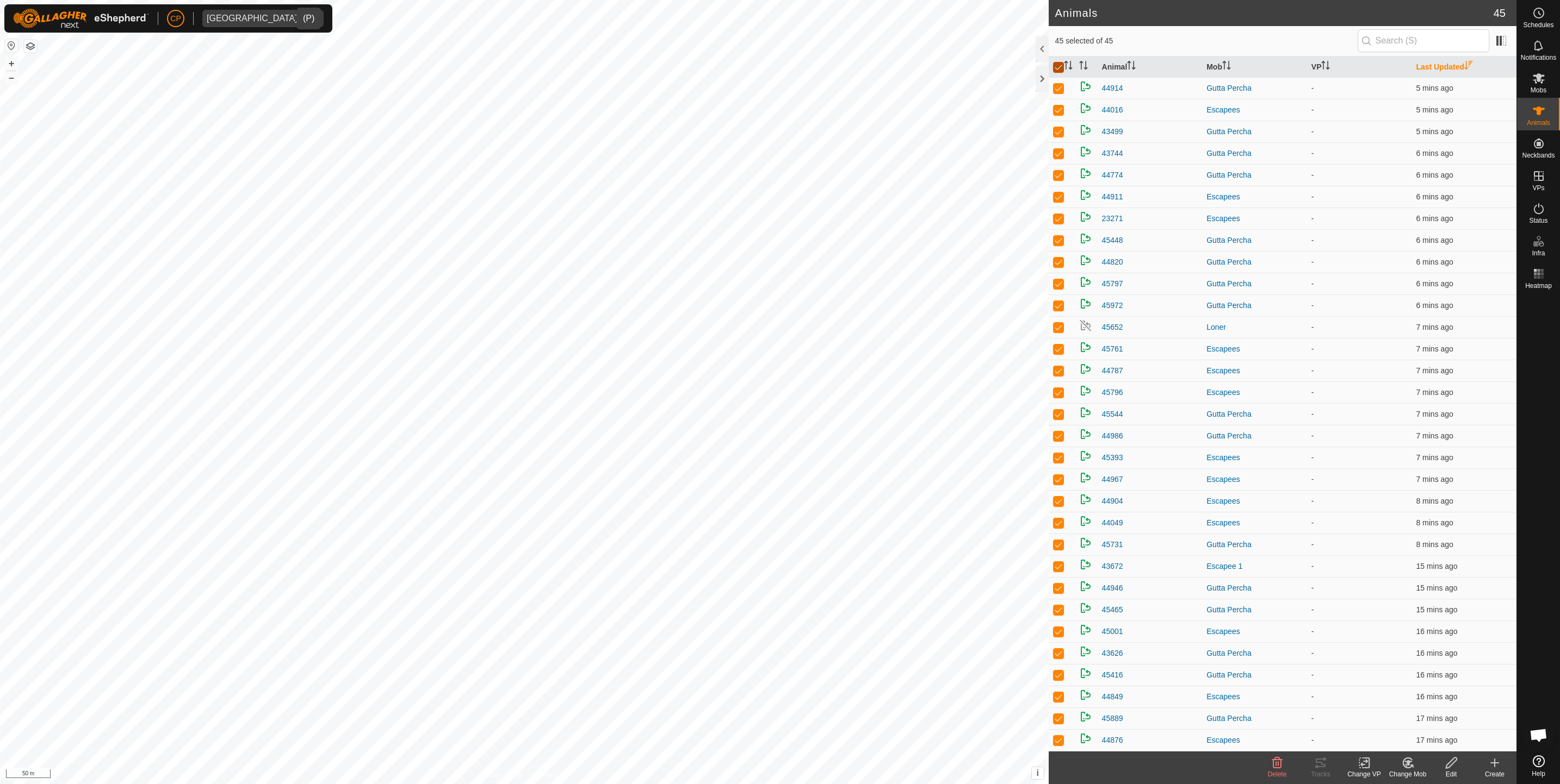
checkbox input "false"
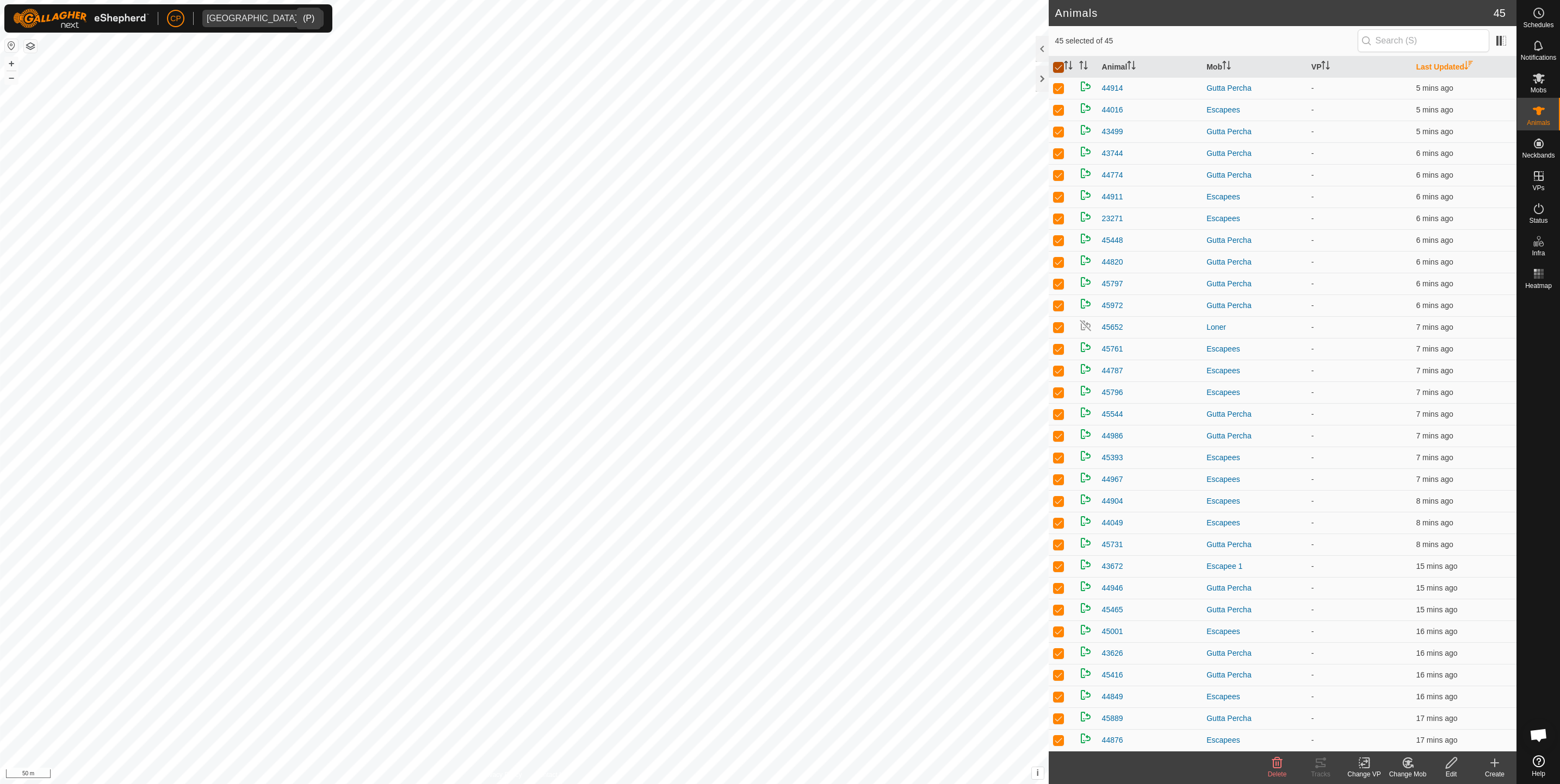
checkbox input "false"
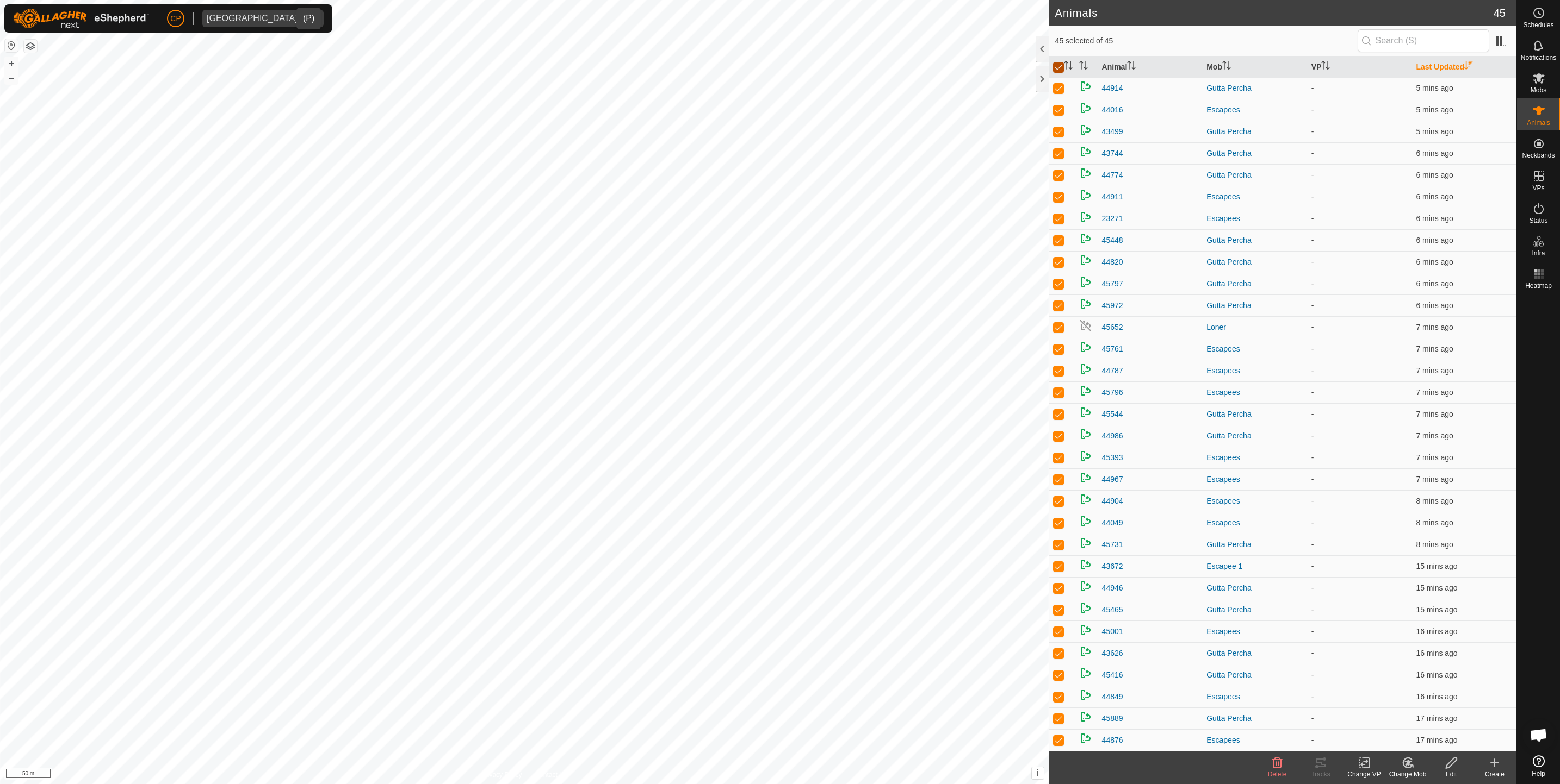
checkbox input "false"
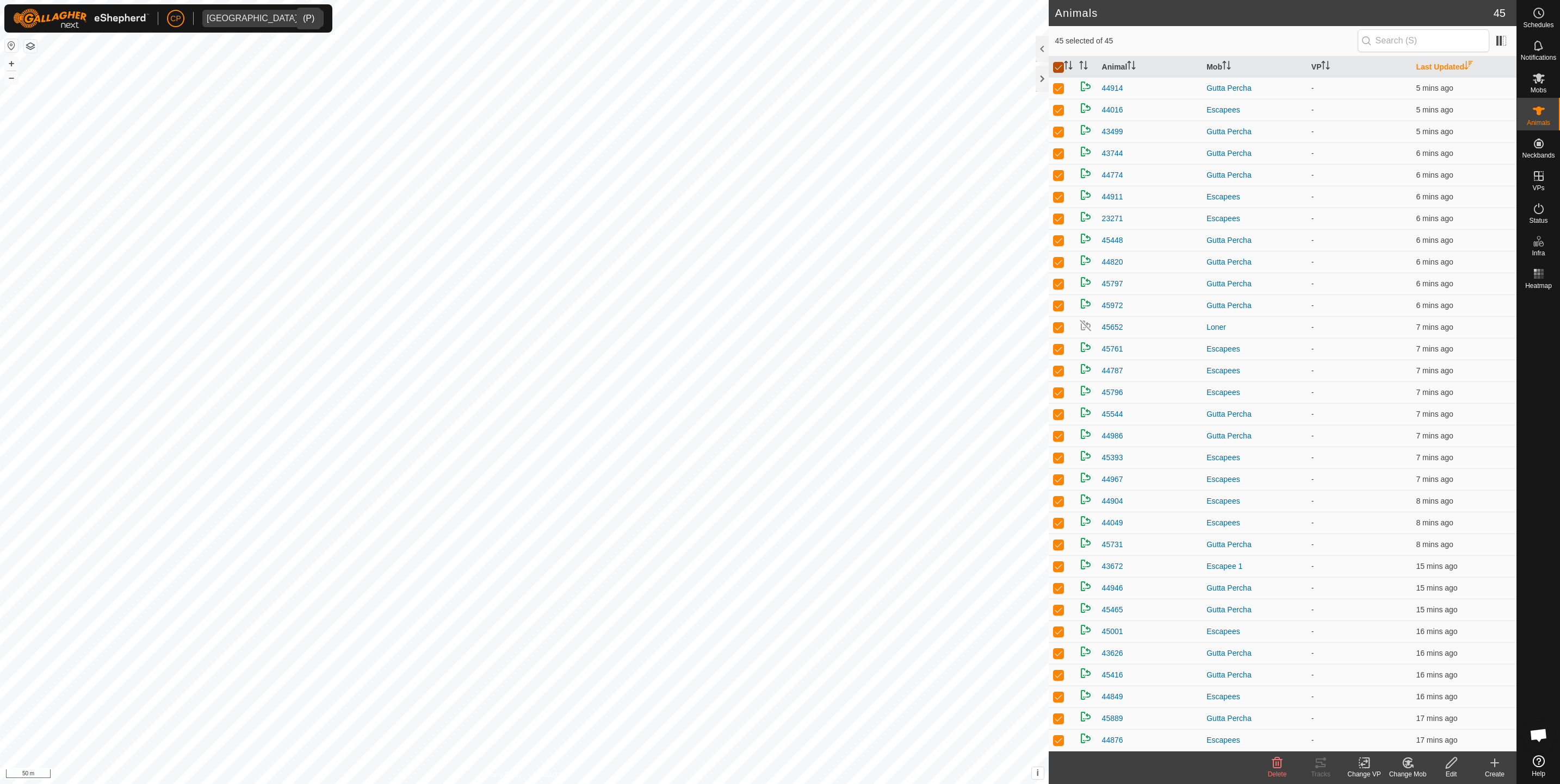
checkbox input "false"
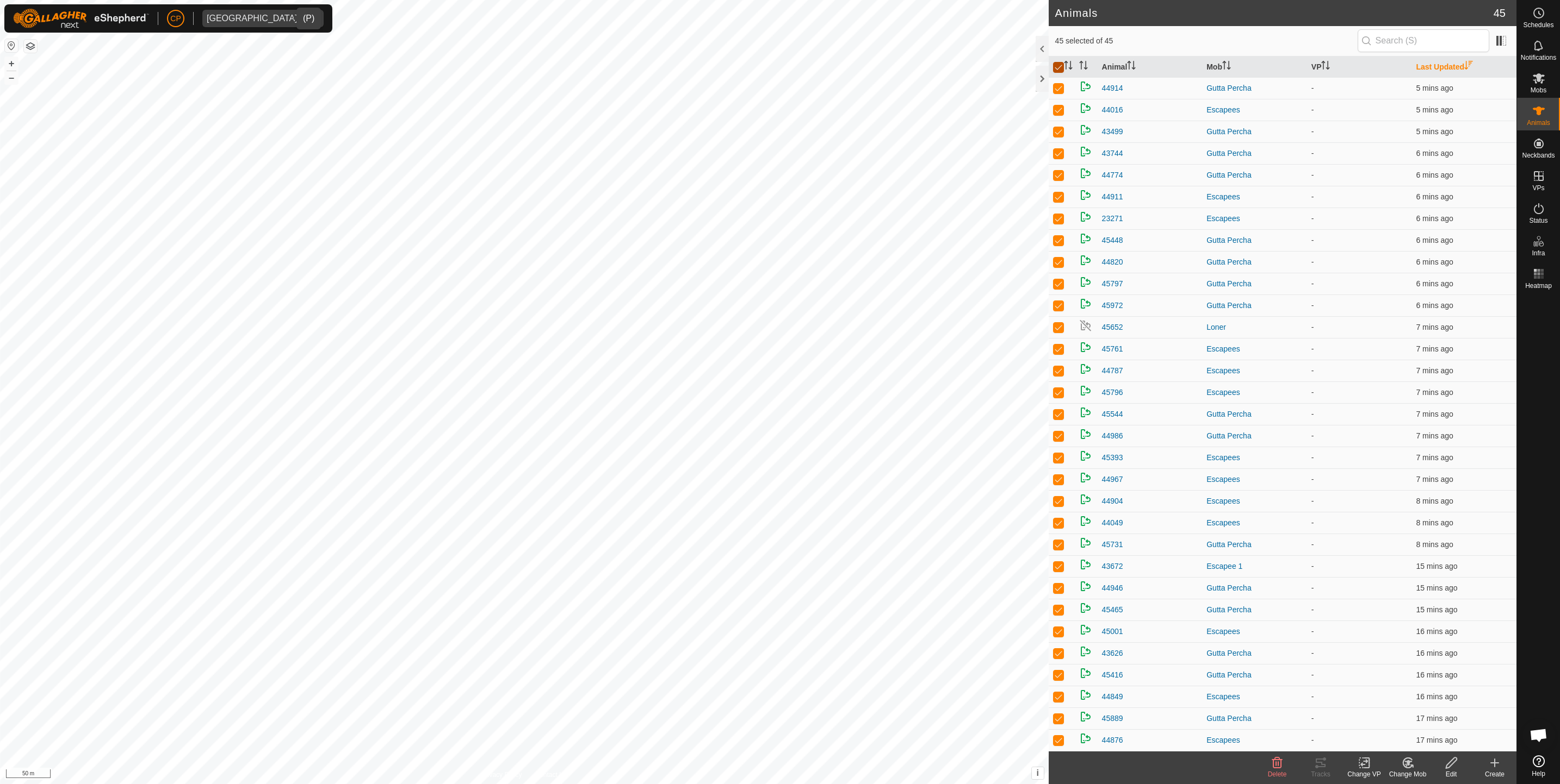
checkbox input "false"
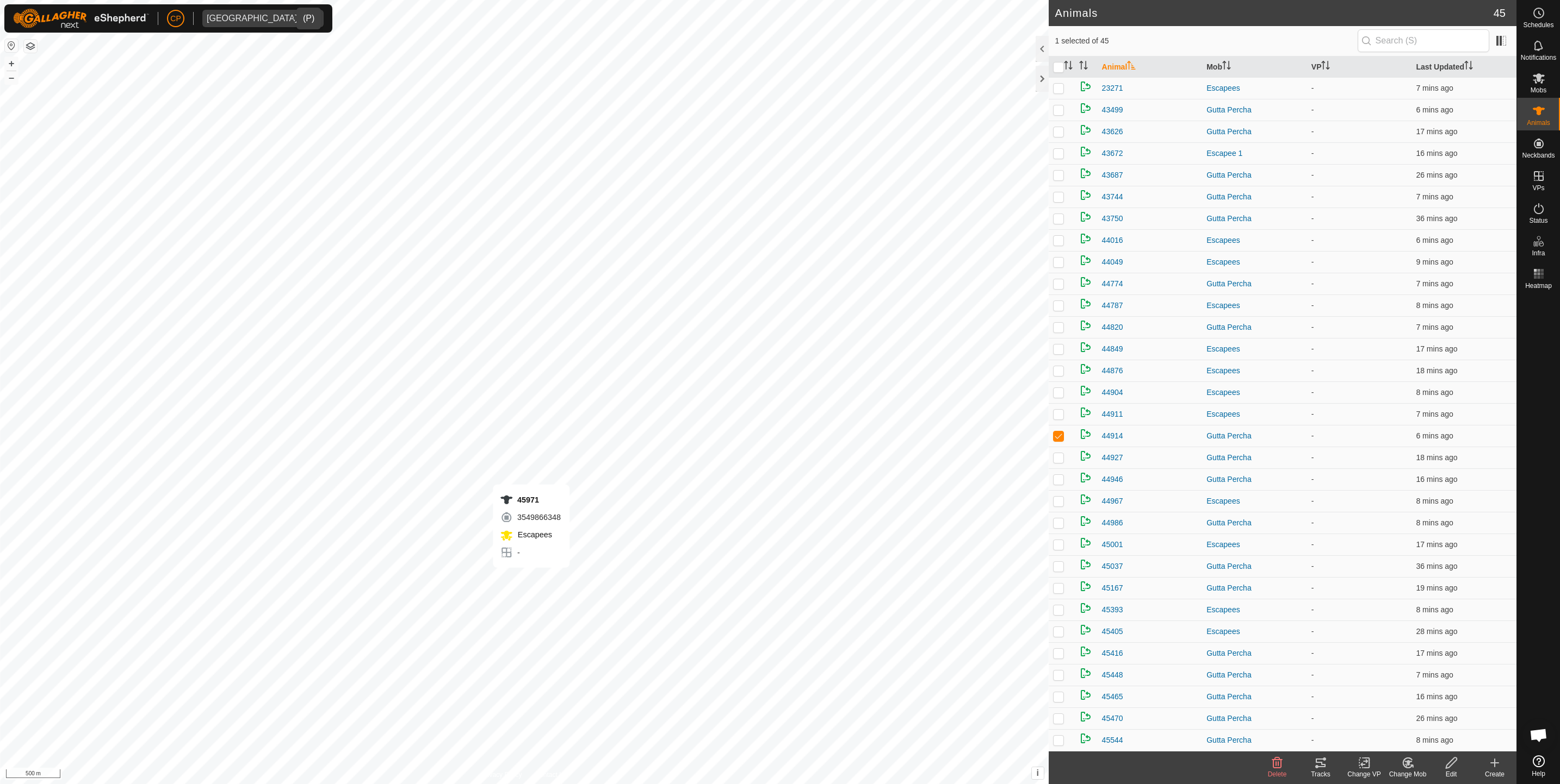
checkbox input "false"
click at [1421, 654] on span "56 mins ago" at bounding box center [1436, 654] width 41 height 9
click at [1056, 649] on p-tablecheckbox at bounding box center [1058, 654] width 11 height 9
checkbox input "false"
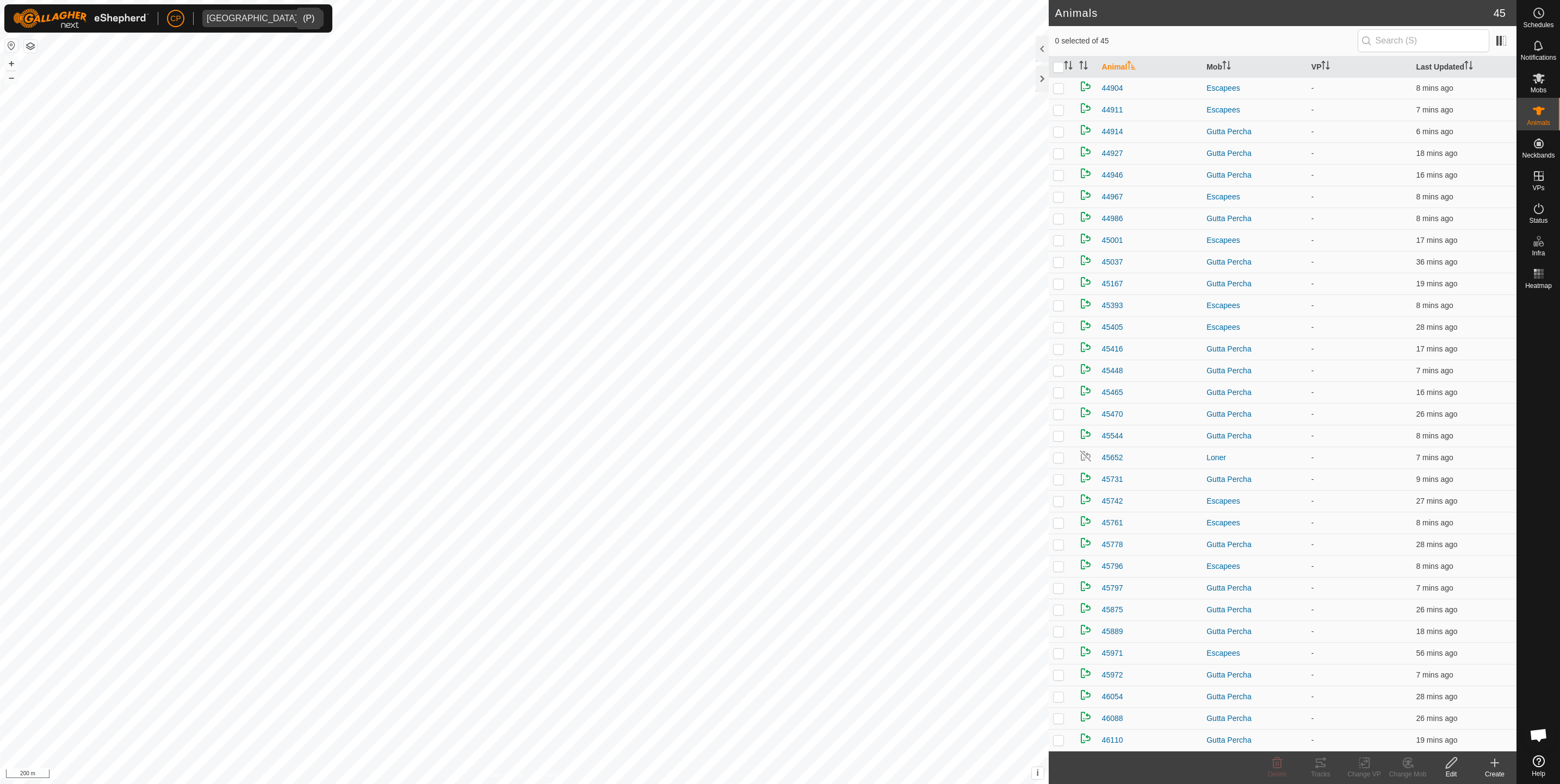
click at [776, 784] on html "CP Kidman Springs Schedules Notifications Mobs Animals Neckbands VPs Status Inf…" at bounding box center [780, 392] width 1560 height 784
checkbox input "true"
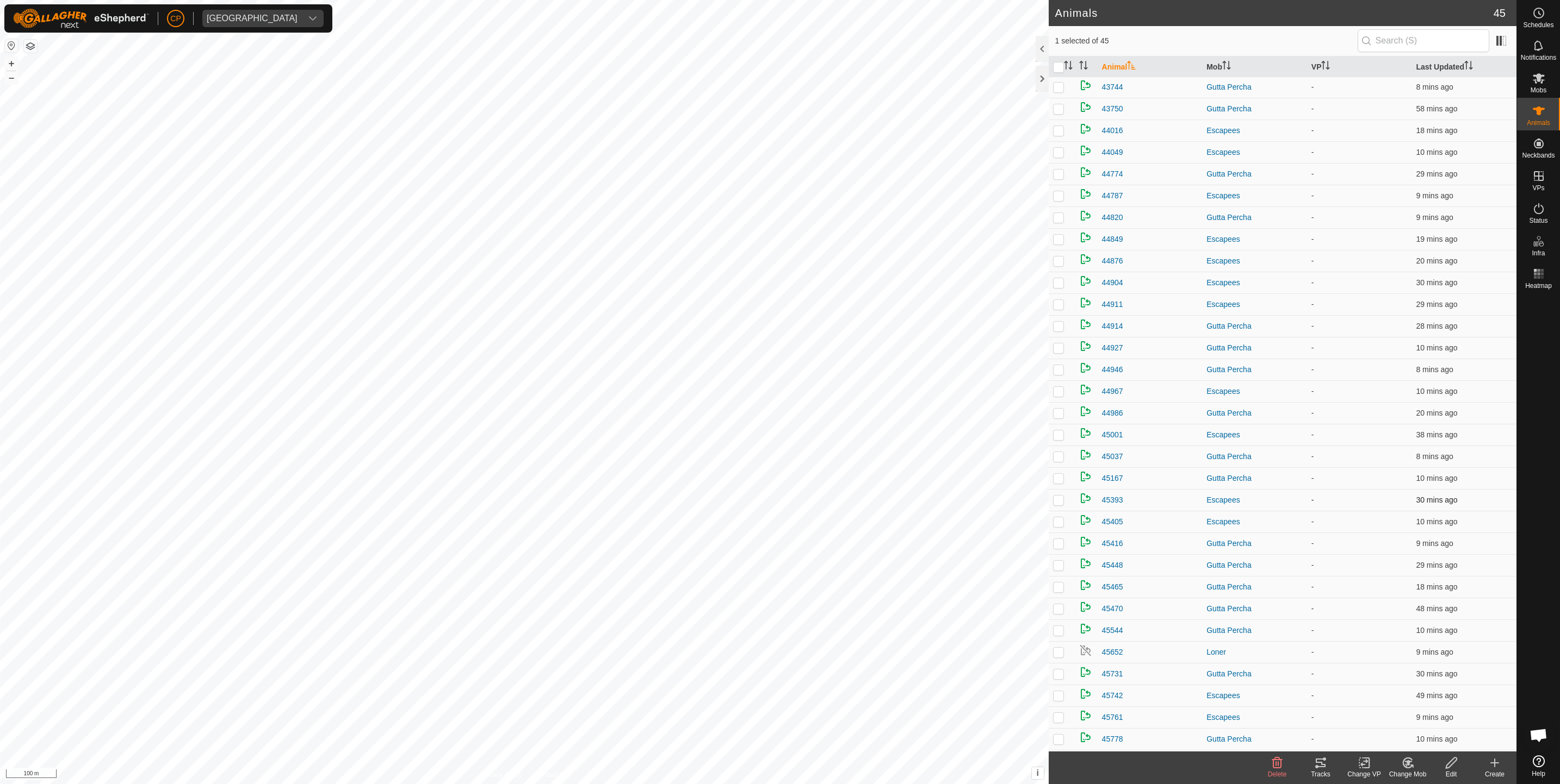
scroll to position [305, 0]
click at [1423, 71] on th "Last Updated" at bounding box center [1463, 67] width 105 height 21
click at [1433, 65] on th "Last Updated" at bounding box center [1463, 67] width 105 height 21
checkbox input "false"
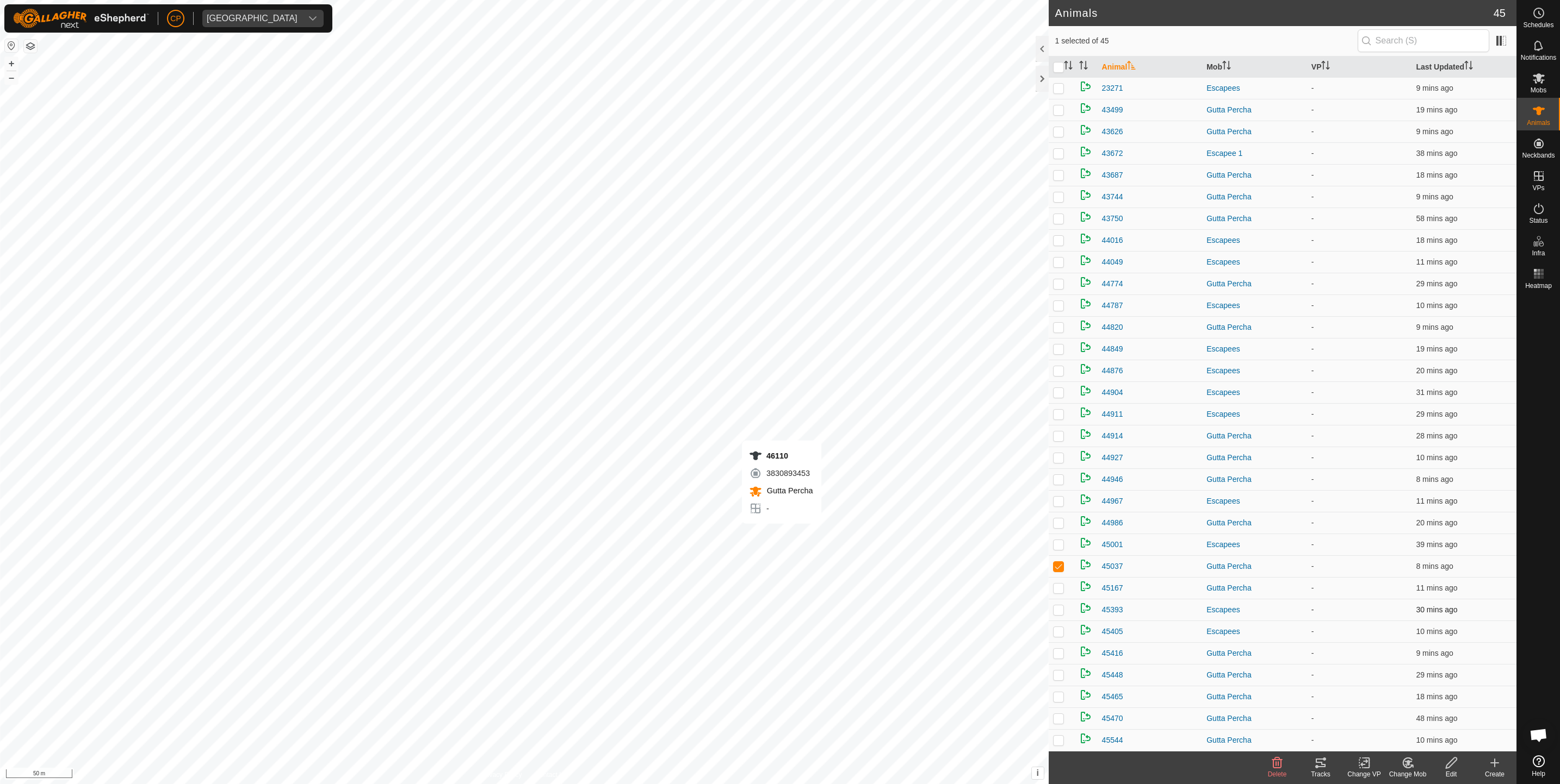
checkbox input "true"
